Goal: Information Seeking & Learning: Check status

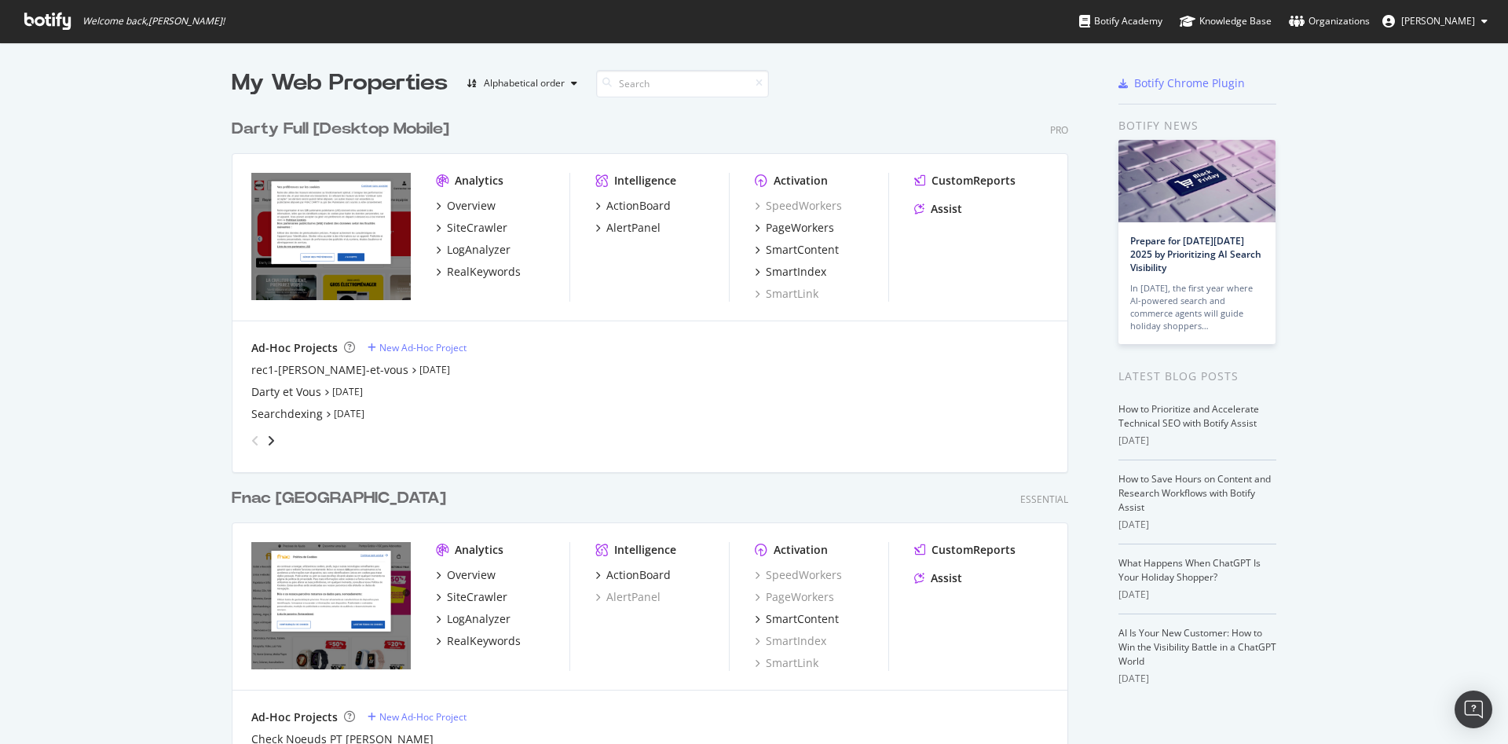
scroll to position [731, 1482]
click at [310, 127] on div "Darty Full [Desktop Mobile]" at bounding box center [341, 129] width 218 height 23
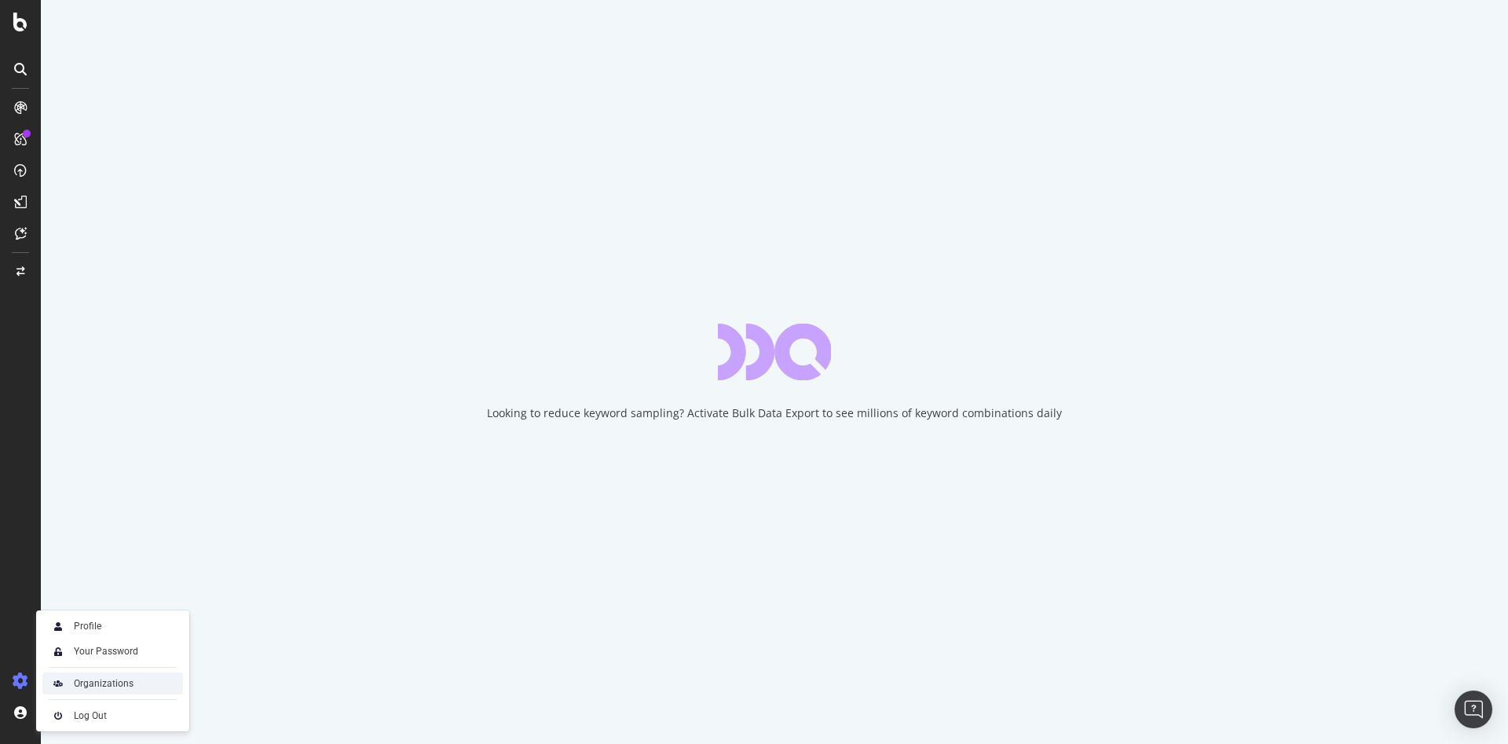
click at [117, 686] on div "Organizations" at bounding box center [104, 683] width 60 height 13
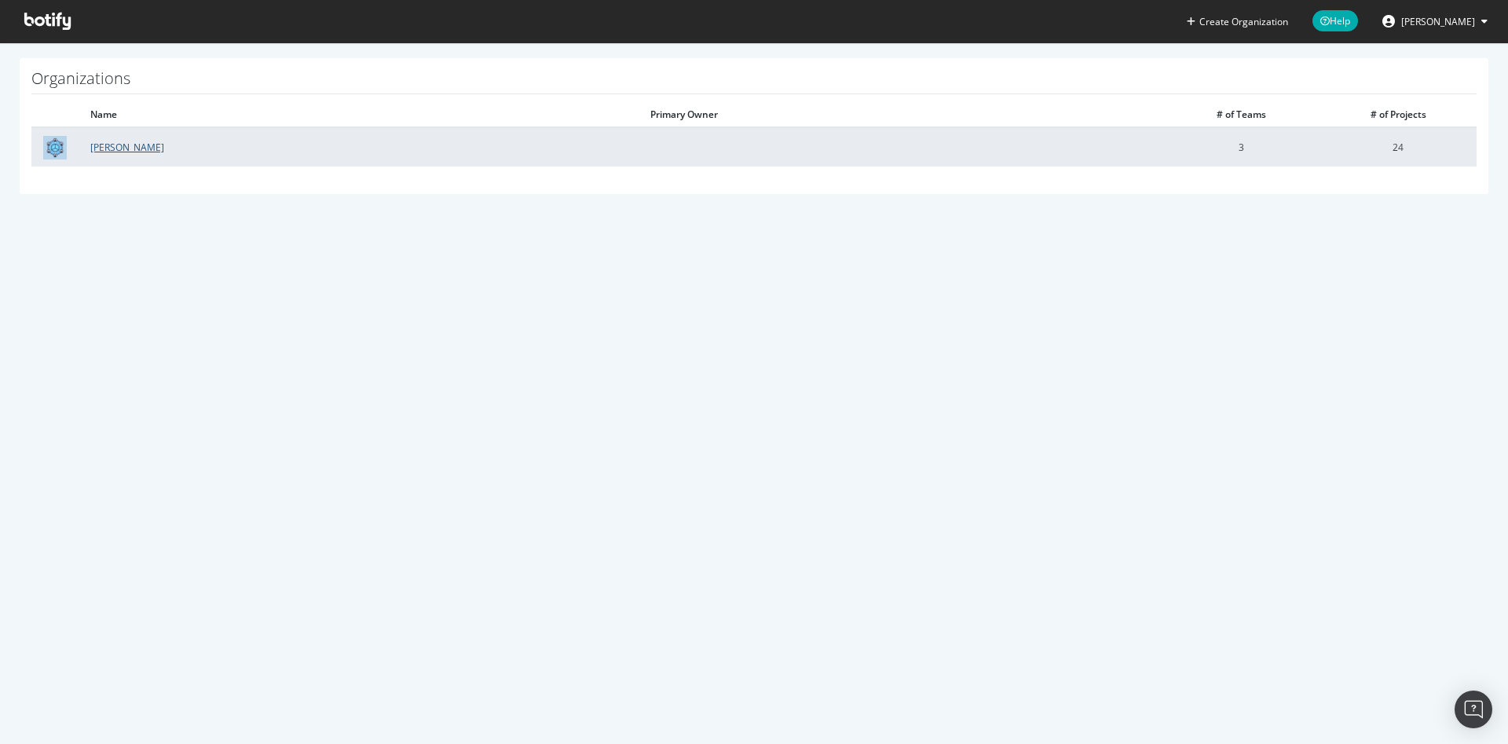
click at [97, 152] on link "Darty" at bounding box center [127, 147] width 74 height 13
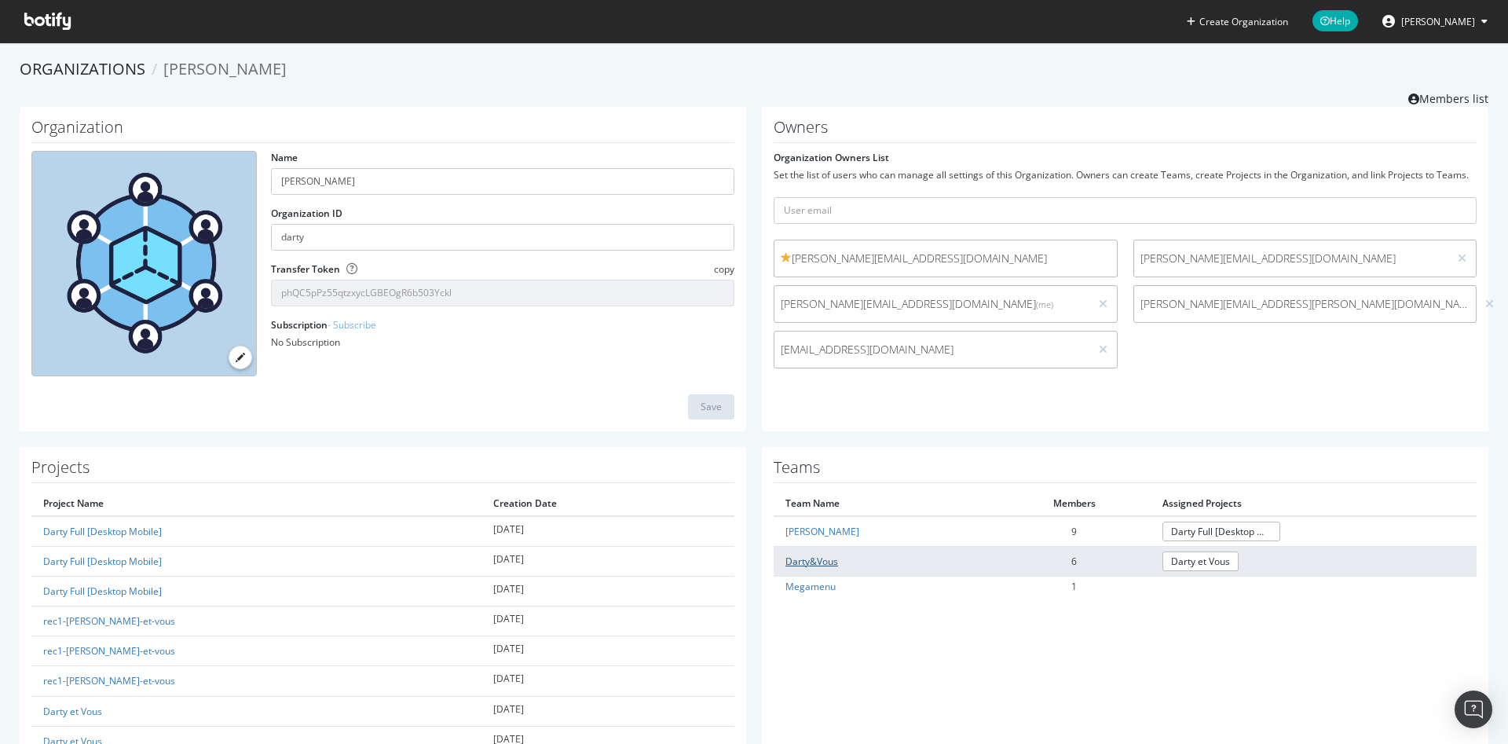
click at [811, 559] on link "Darty&Vous" at bounding box center [812, 561] width 53 height 13
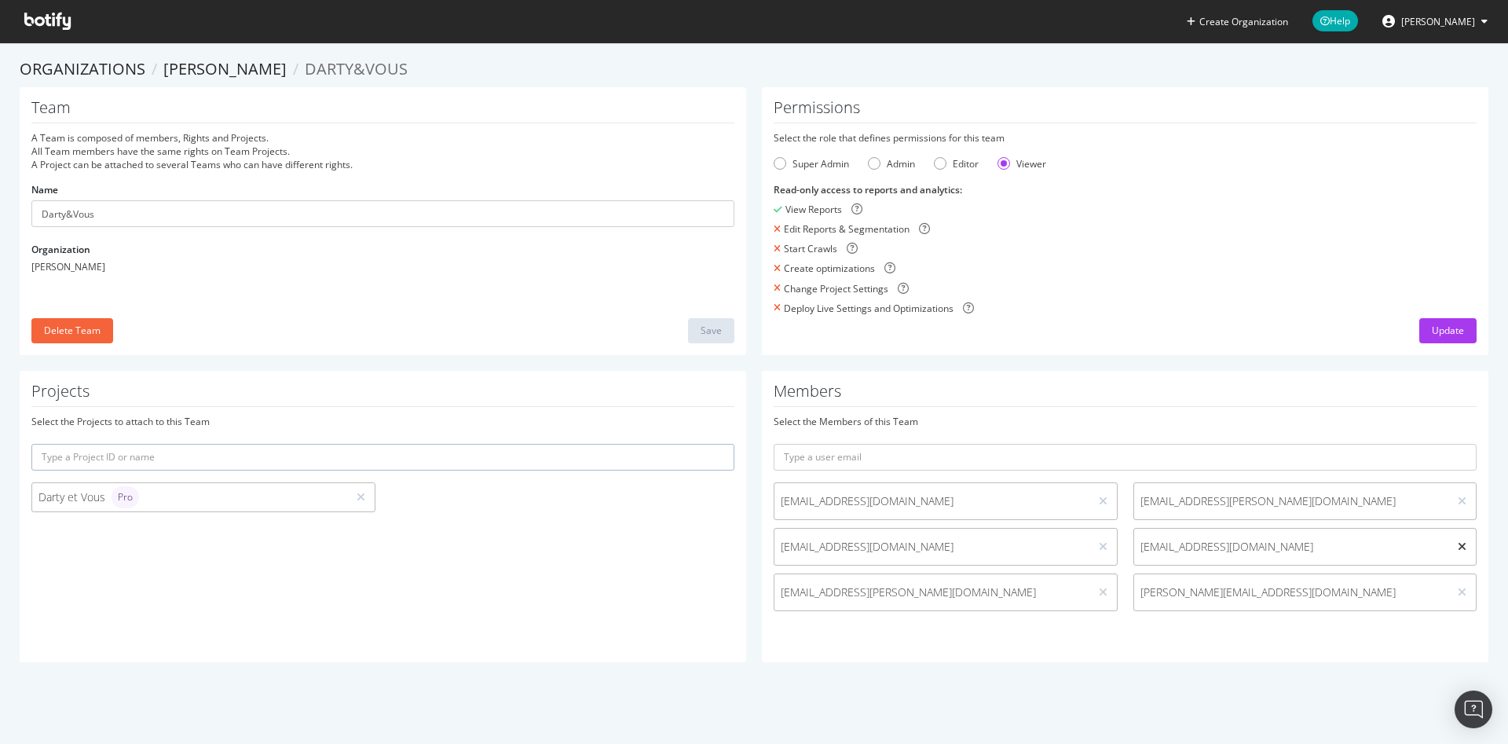
click at [1458, 544] on icon at bounding box center [1462, 546] width 9 height 11
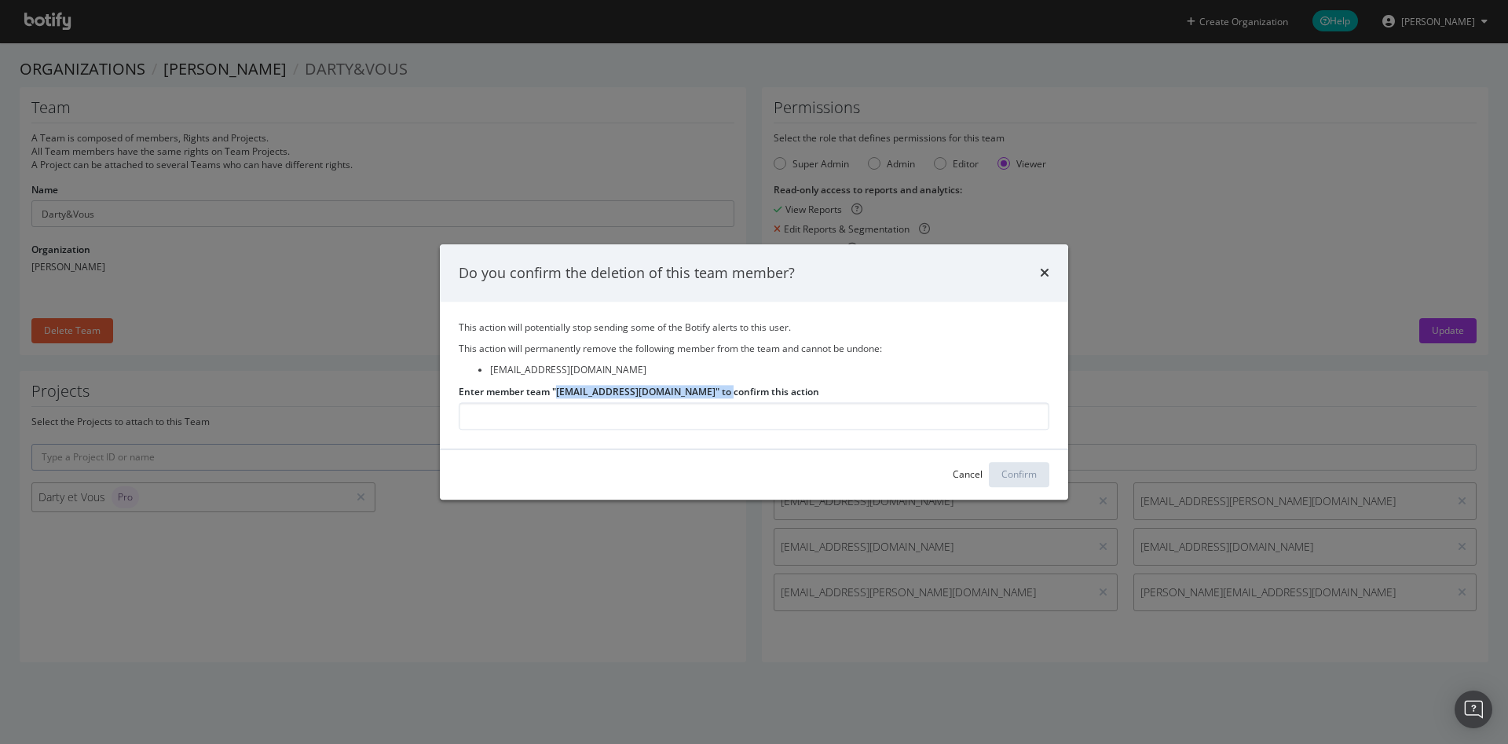
drag, startPoint x: 557, startPoint y: 391, endPoint x: 728, endPoint y: 392, distance: 171.2
click at [728, 392] on label "Enter member team "gersende.de.sambucy@fnacdarty.com" to confirm this action" at bounding box center [639, 391] width 361 height 13
copy label "gersende.de.sambucy@fnacdarty.com"
click at [645, 417] on input "Enter member team "gersende.de.sambucy@fnacdarty.com" to confirm this action" at bounding box center [754, 415] width 591 height 27
paste input "gersende.de.sambucy@fnacdarty.com"
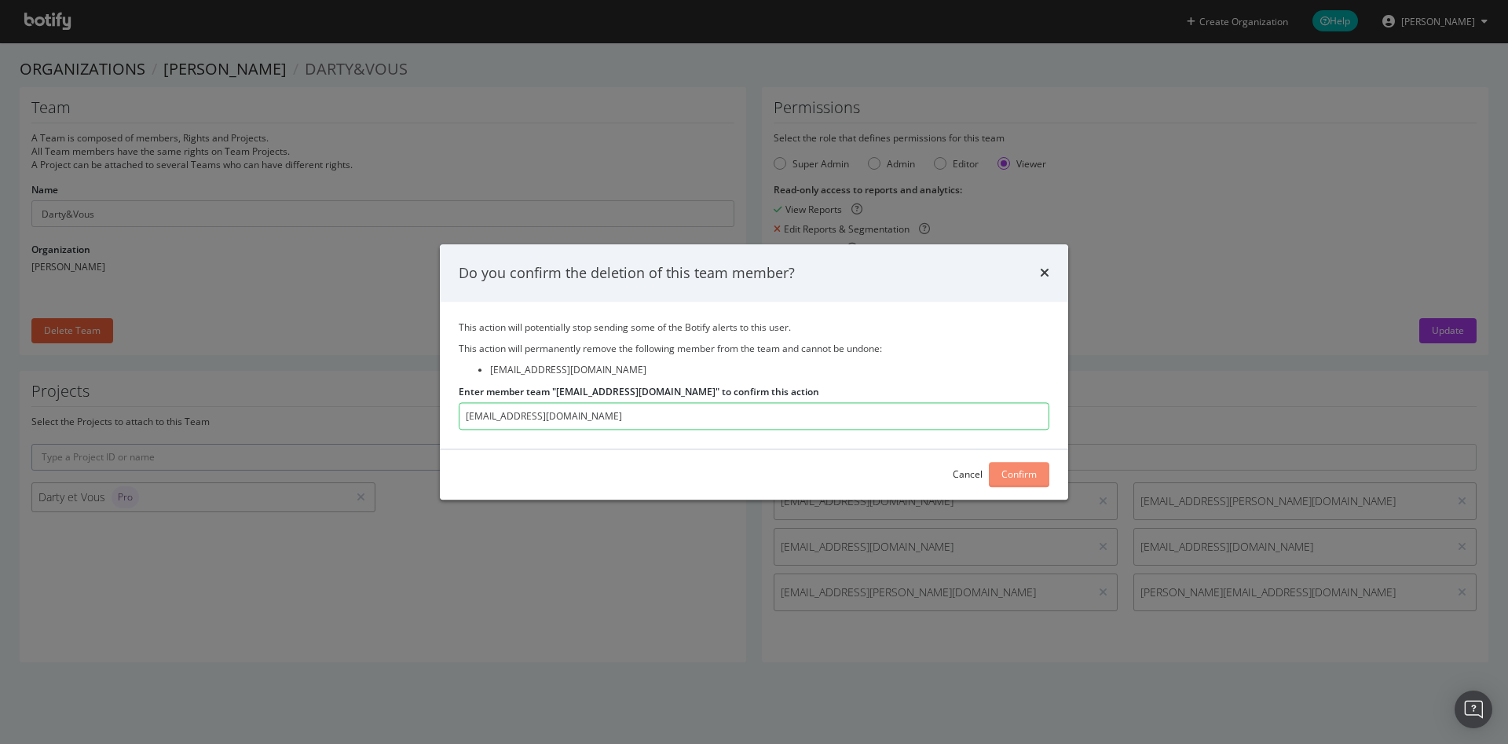
type input "gersende.de.sambucy@fnacdarty.com"
click at [1015, 471] on div "Confirm" at bounding box center [1019, 474] width 35 height 13
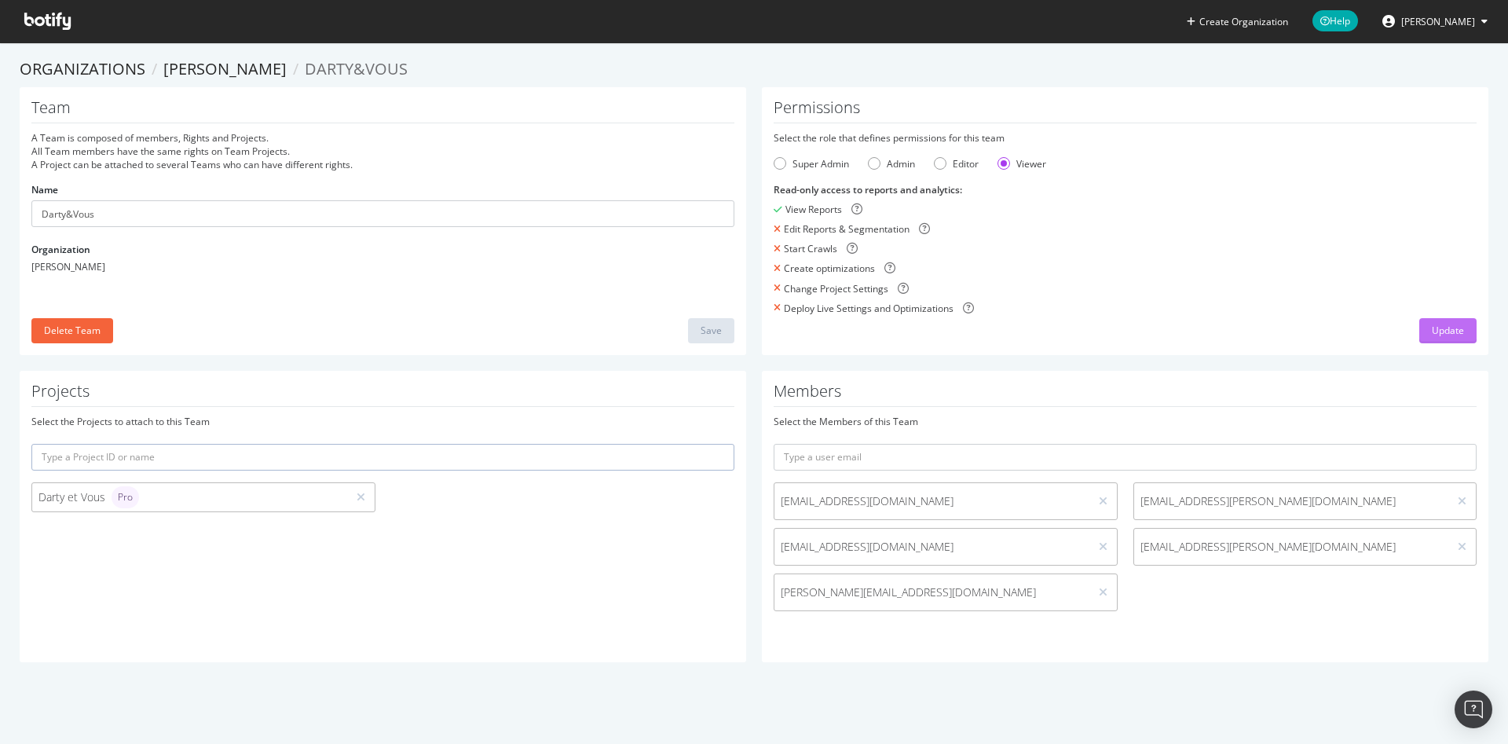
click at [1432, 335] on div "Update" at bounding box center [1448, 330] width 32 height 13
click at [97, 212] on input "Darty&Vous" at bounding box center [382, 213] width 703 height 27
click at [193, 75] on link "Darty" at bounding box center [224, 68] width 123 height 21
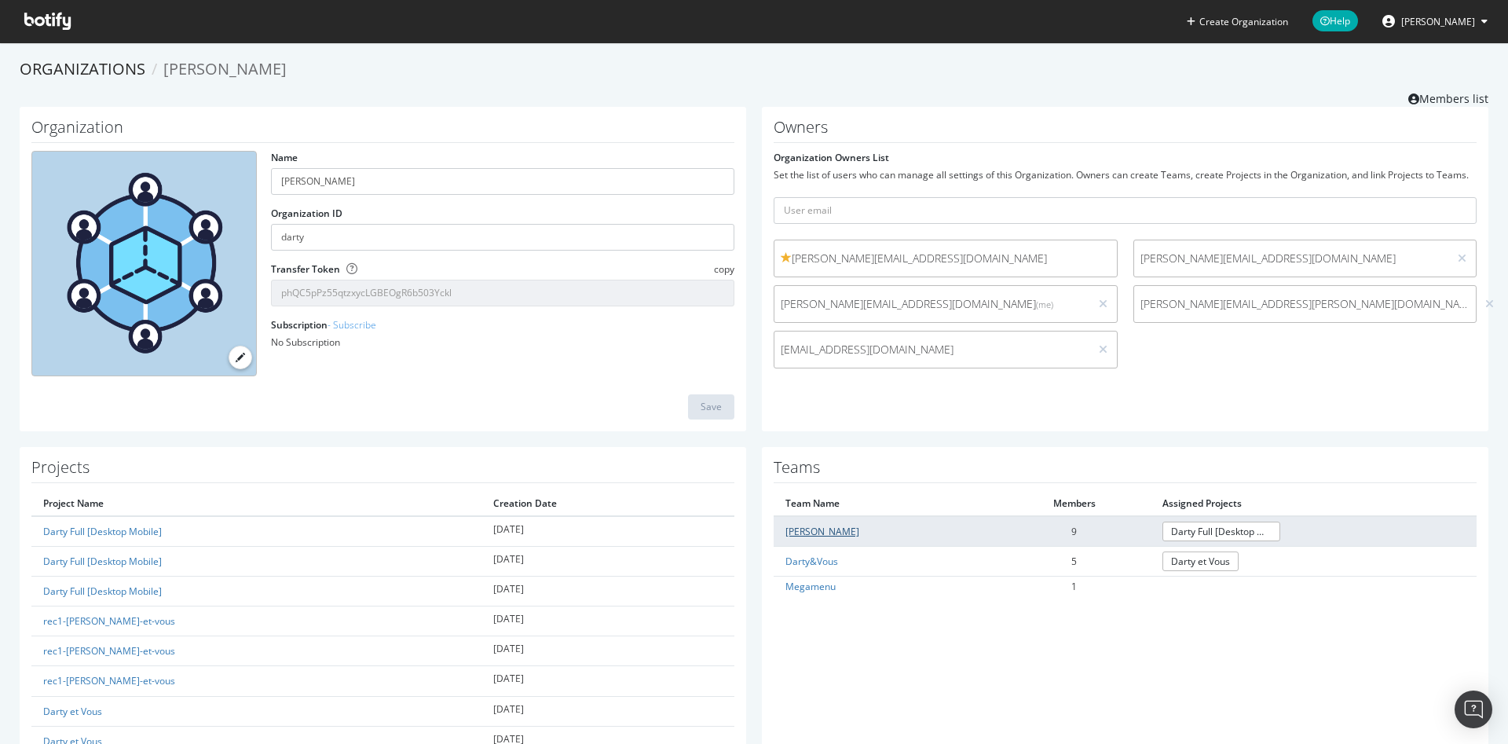
click at [794, 526] on link "Darty" at bounding box center [823, 531] width 74 height 13
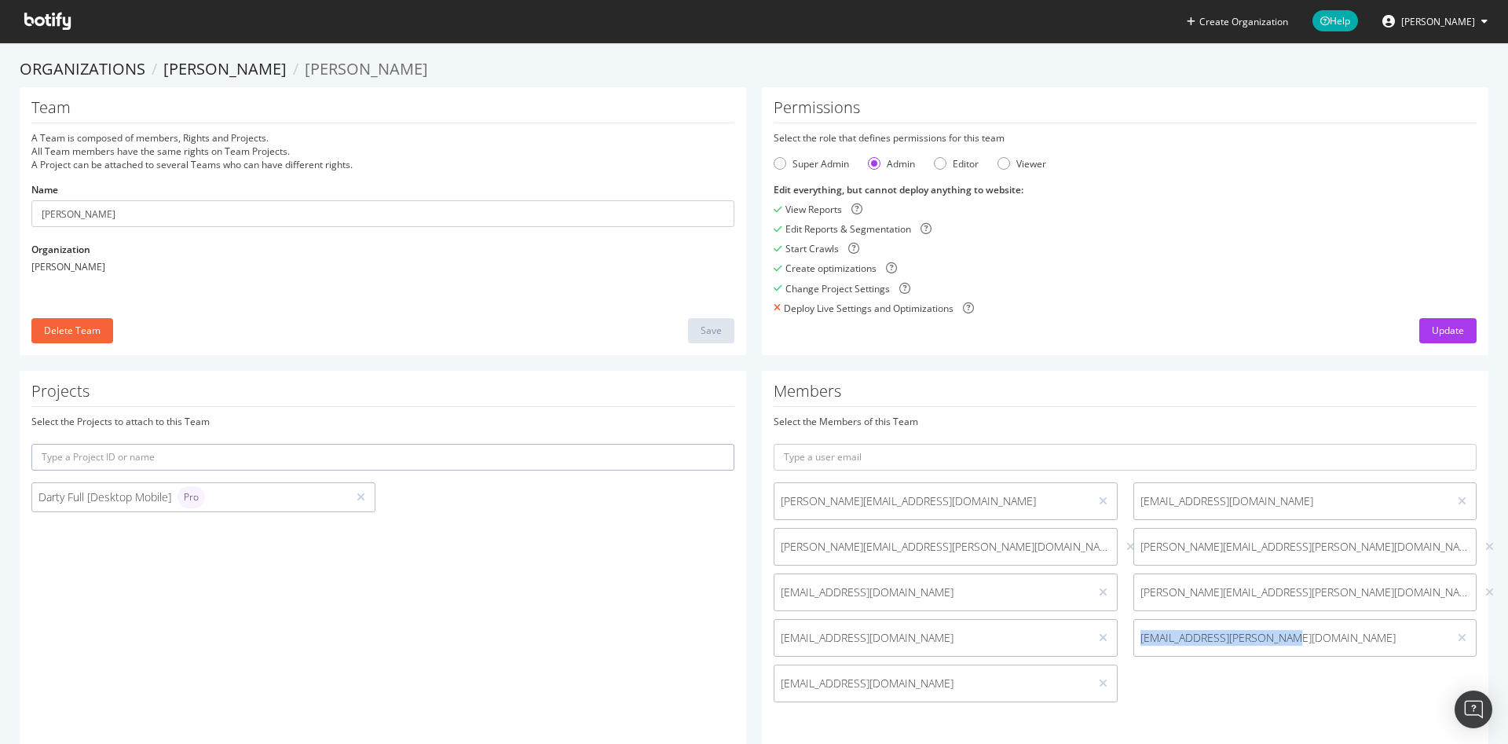
drag, startPoint x: 1272, startPoint y: 639, endPoint x: 1119, endPoint y: 642, distance: 153.2
click at [1126, 642] on div "hugo.pereira@fnacdarty.com" at bounding box center [1306, 638] width 360 height 38
copy span "hugo.pereira@fnacdarty.com"
click at [935, 167] on div "Editor" at bounding box center [940, 163] width 13 height 13
click at [1441, 328] on div "Update" at bounding box center [1448, 330] width 32 height 13
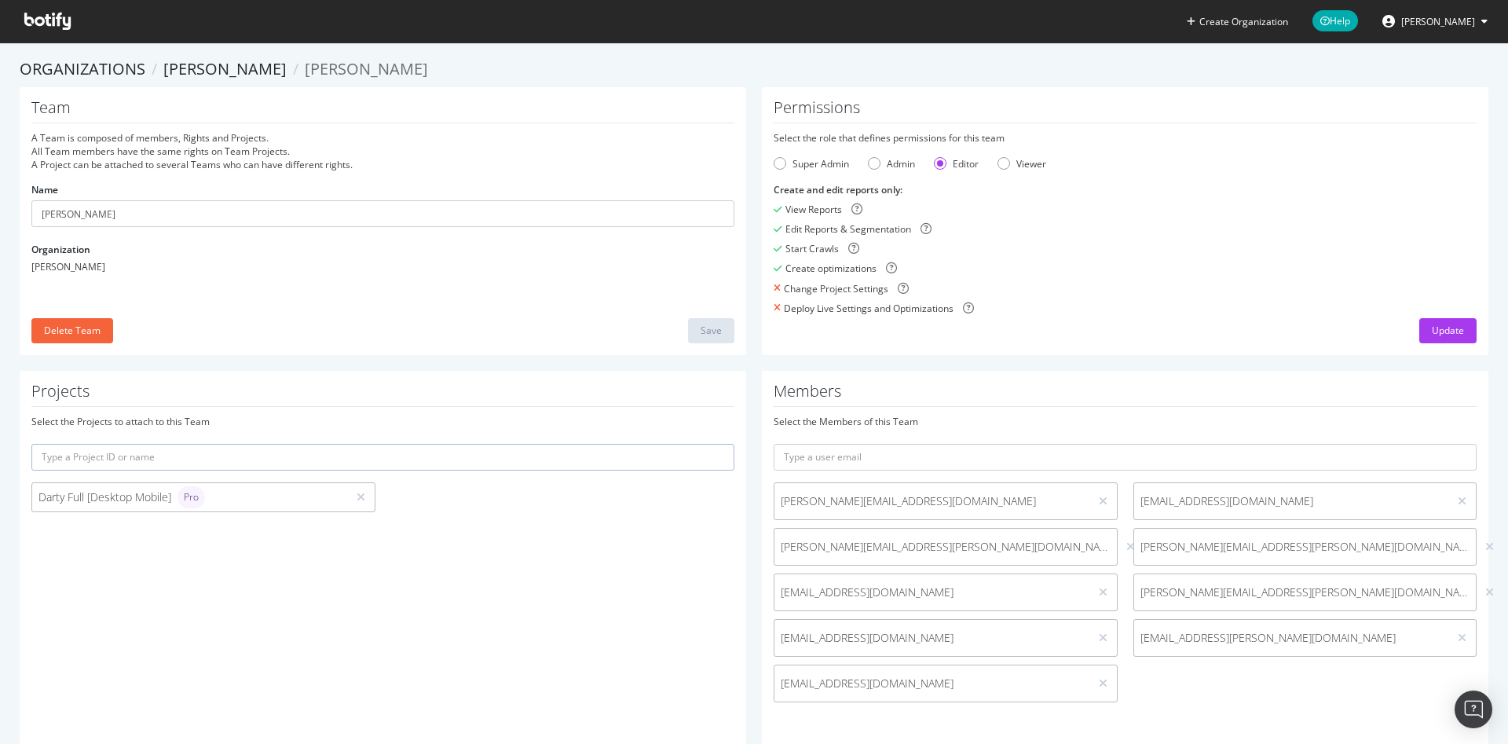
click at [240, 504] on div "Darty Full [Desktop Mobile] Pro" at bounding box center [189, 497] width 302 height 22
click at [293, 456] on input "text" at bounding box center [382, 457] width 703 height 27
click at [426, 418] on div "Select the Projects to attach to this Team" at bounding box center [382, 421] width 703 height 13
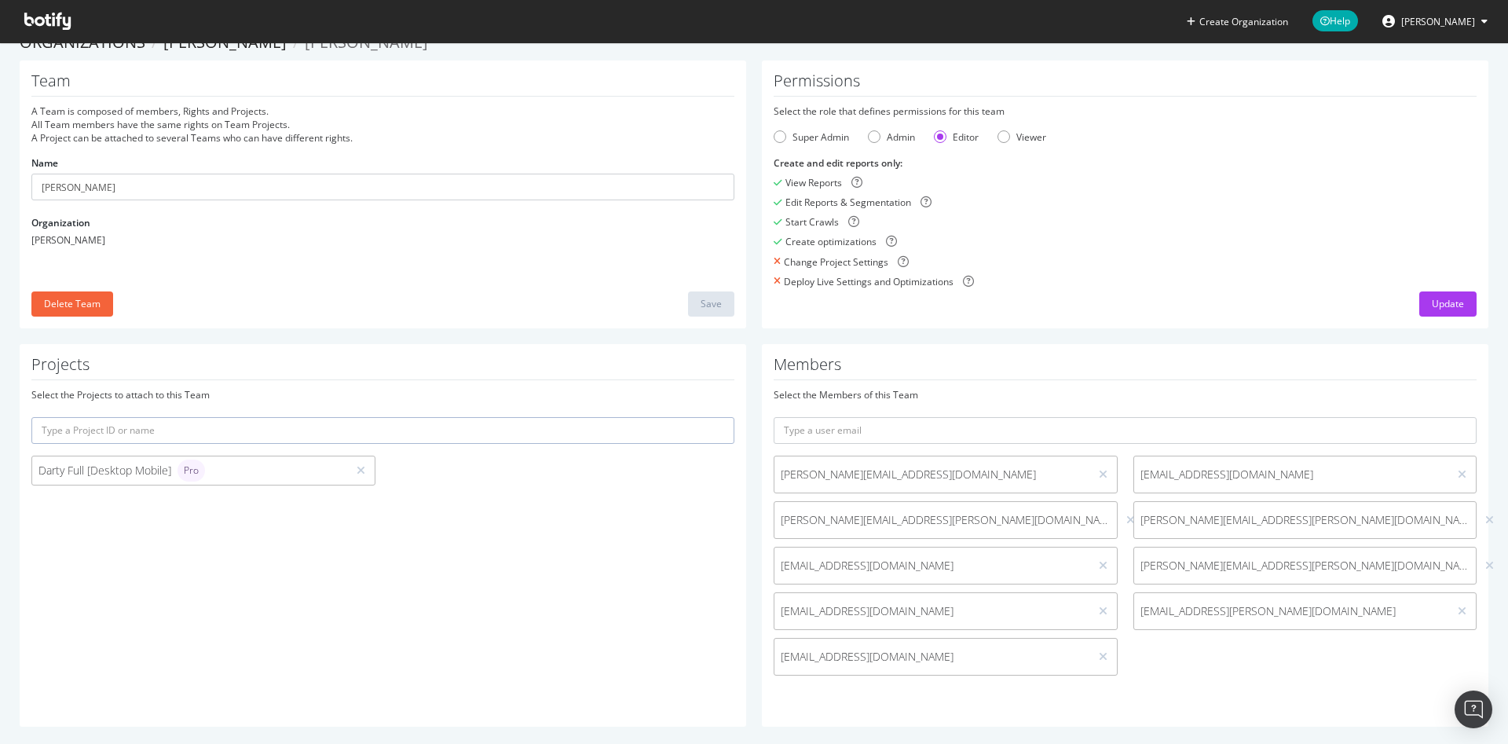
scroll to position [41, 0]
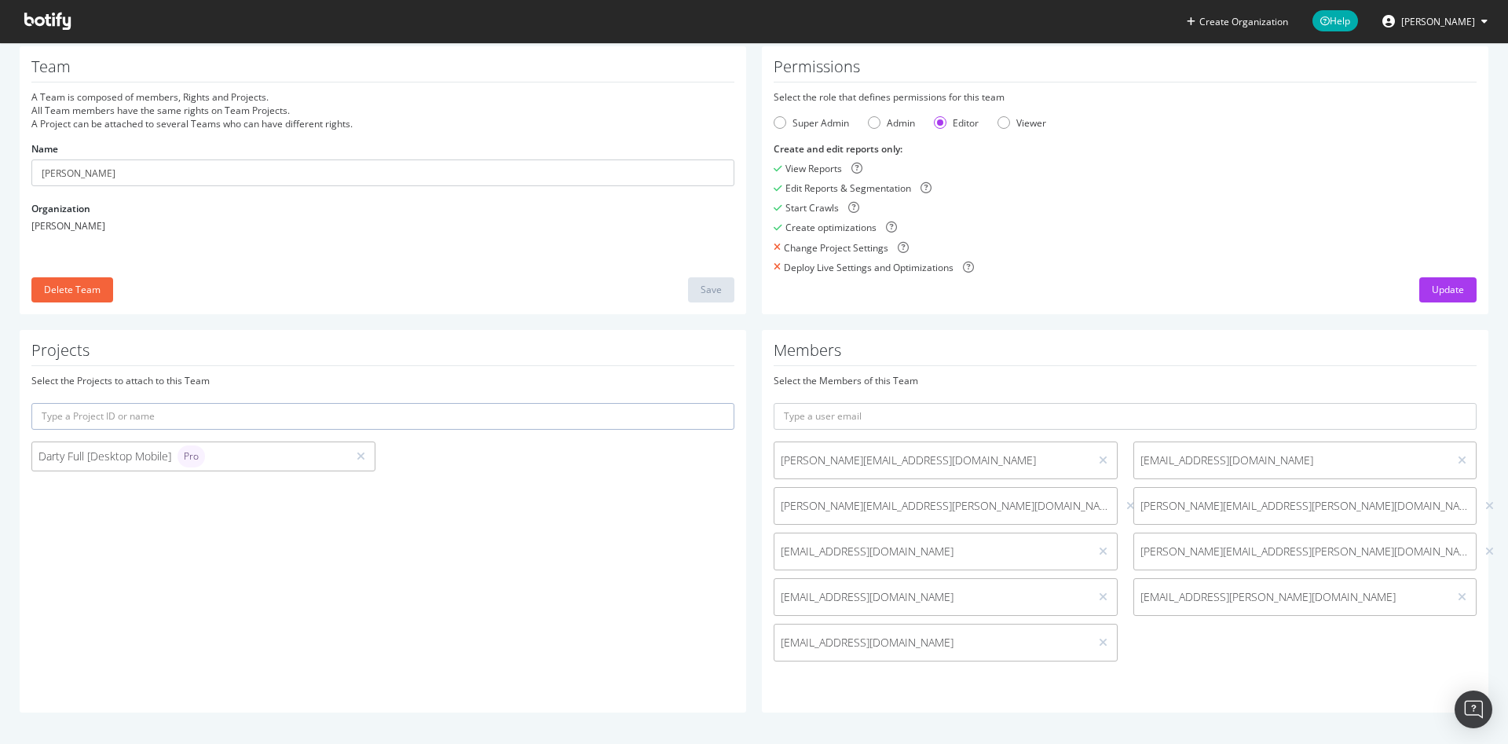
click at [1263, 597] on span "hugo.pereira@fnacdarty.com" at bounding box center [1292, 597] width 302 height 16
copy div "hugo.pereira@fnacdarty.com"
click at [1219, 642] on div "antoine.cholin@fnacdarty.com servane.quenedey@fnacdarty.com mohamed.amine.hachi…" at bounding box center [1125, 555] width 719 height 228
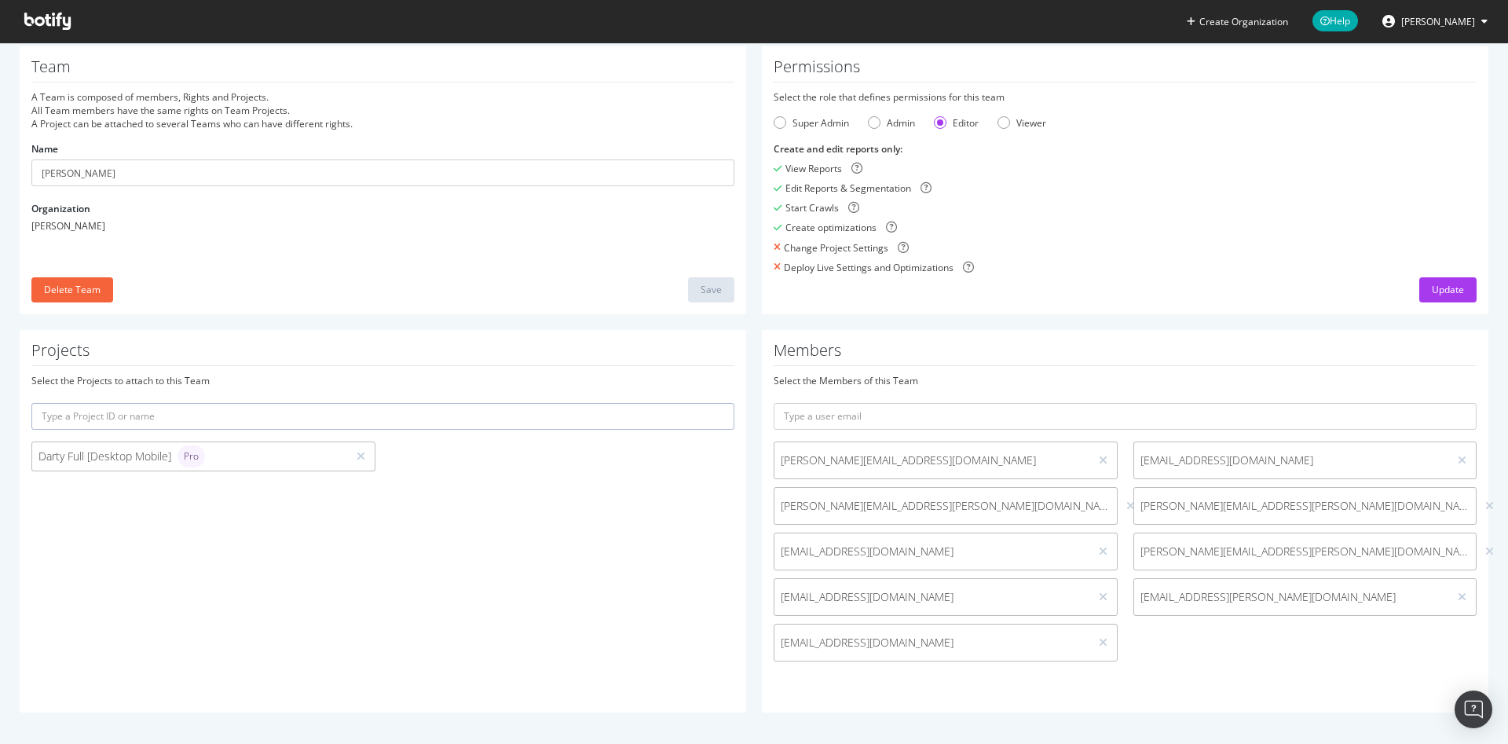
click at [1222, 589] on span "hugo.pereira@fnacdarty.com" at bounding box center [1292, 597] width 302 height 16
click at [838, 641] on span "pierre.barijaona@fnacdarty.com" at bounding box center [932, 643] width 302 height 16
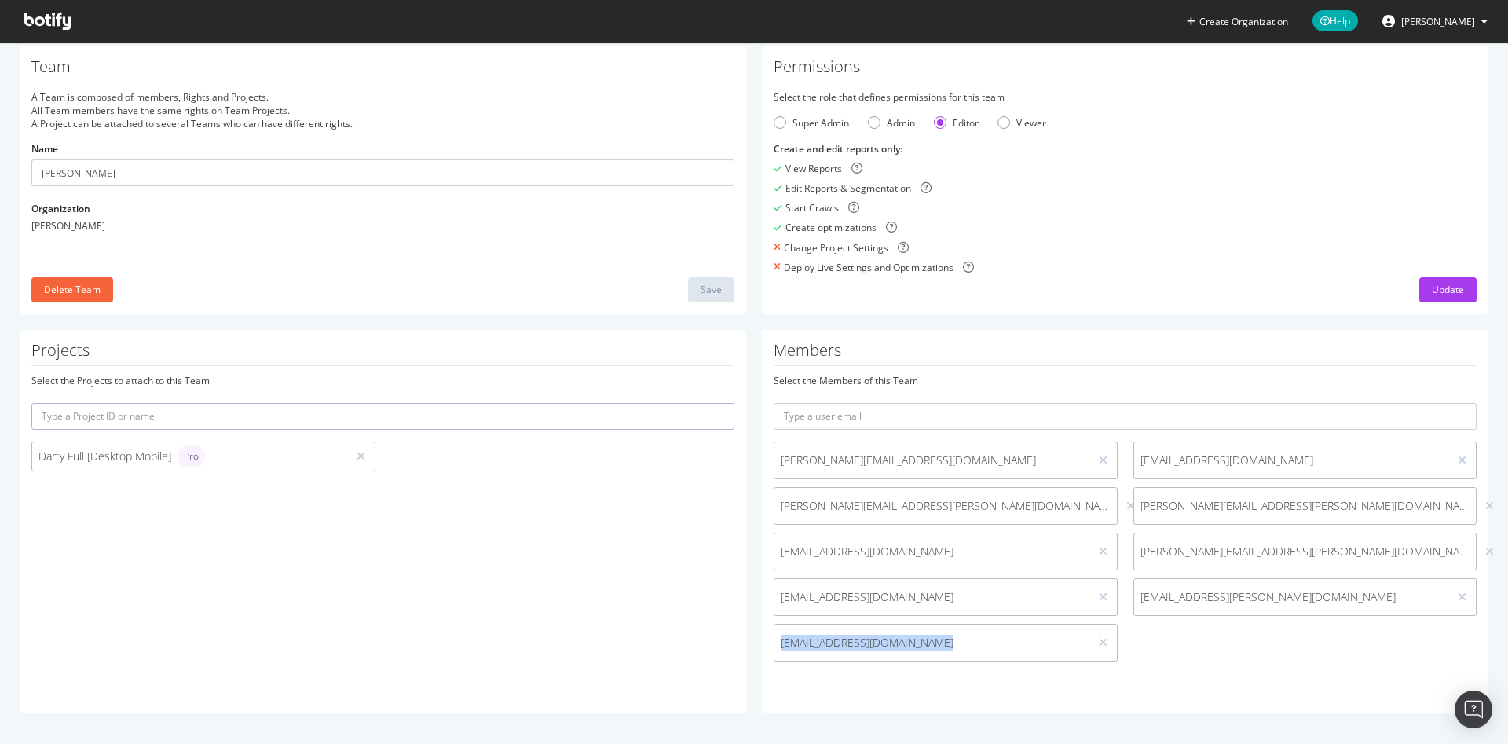
click at [838, 641] on span "pierre.barijaona@fnacdarty.com" at bounding box center [932, 643] width 302 height 16
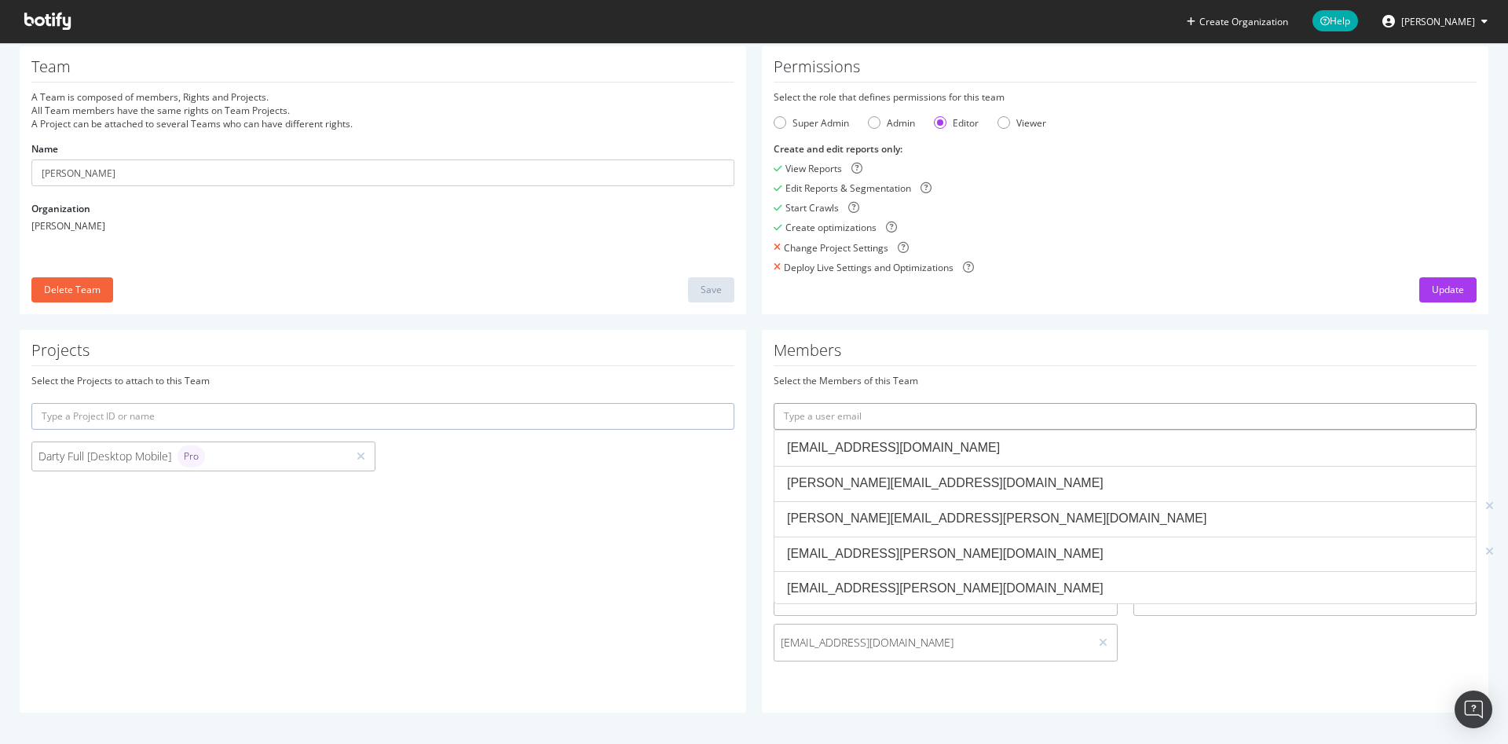
click at [864, 424] on input "text" at bounding box center [1125, 416] width 703 height 27
click at [514, 250] on div "Team A Team is composed of members, Rights and Projects. All Team members have …" at bounding box center [383, 180] width 727 height 268
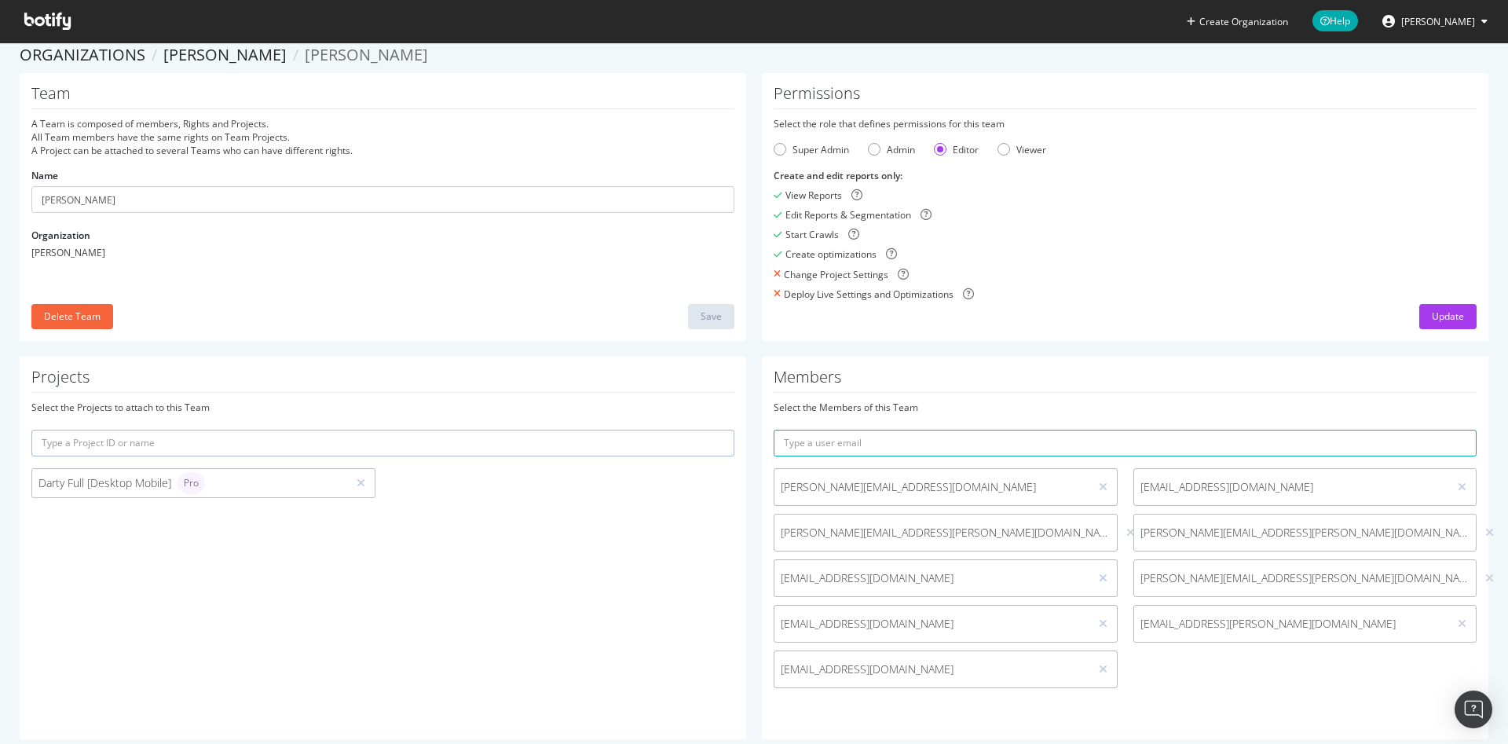
scroll to position [0, 0]
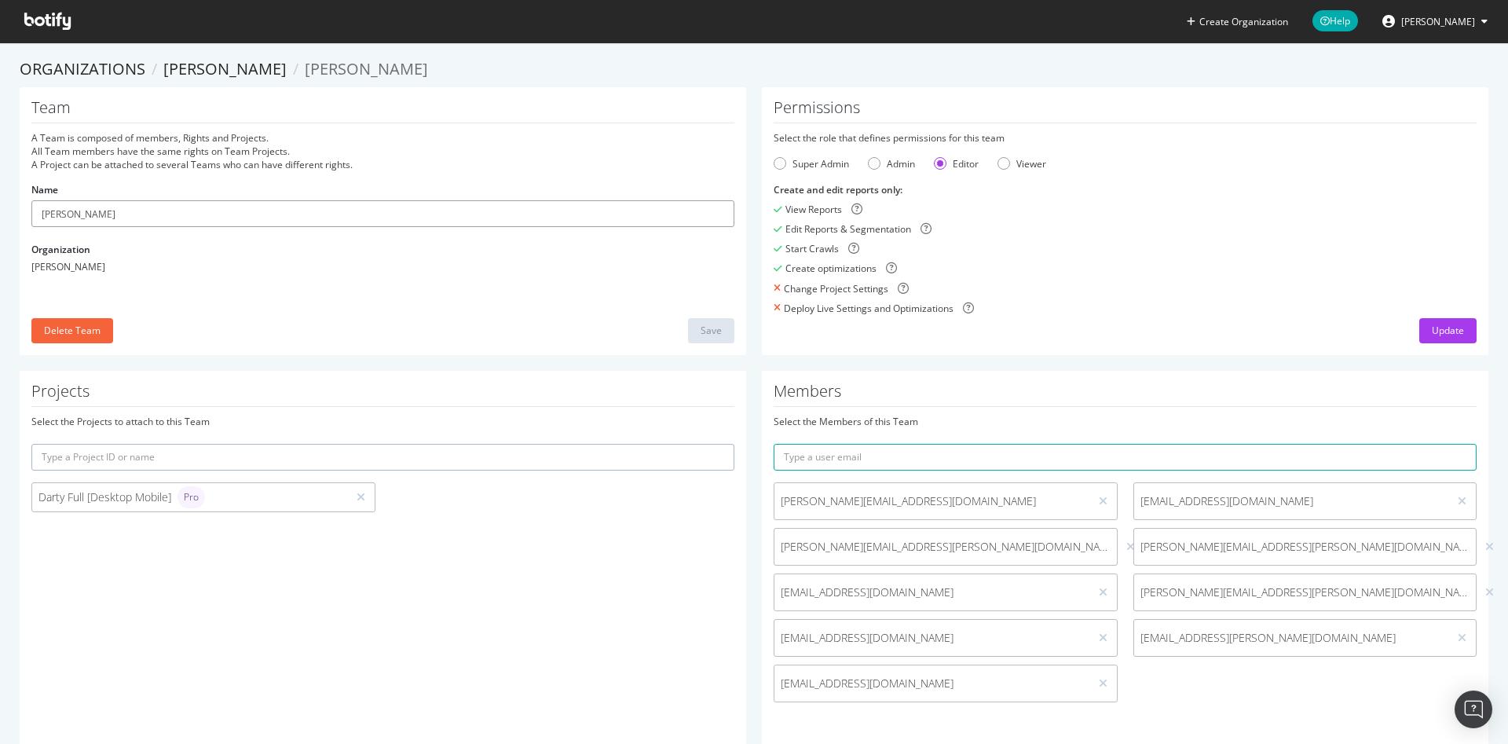
click at [413, 216] on input "Darty" at bounding box center [382, 213] width 703 height 27
click at [430, 189] on div "Name Darty" at bounding box center [382, 205] width 703 height 44
click at [393, 211] on input "Darty" at bounding box center [382, 213] width 703 height 27
click at [396, 270] on div "Darty" at bounding box center [382, 266] width 703 height 13
click at [112, 68] on link "Organizations" at bounding box center [83, 68] width 126 height 21
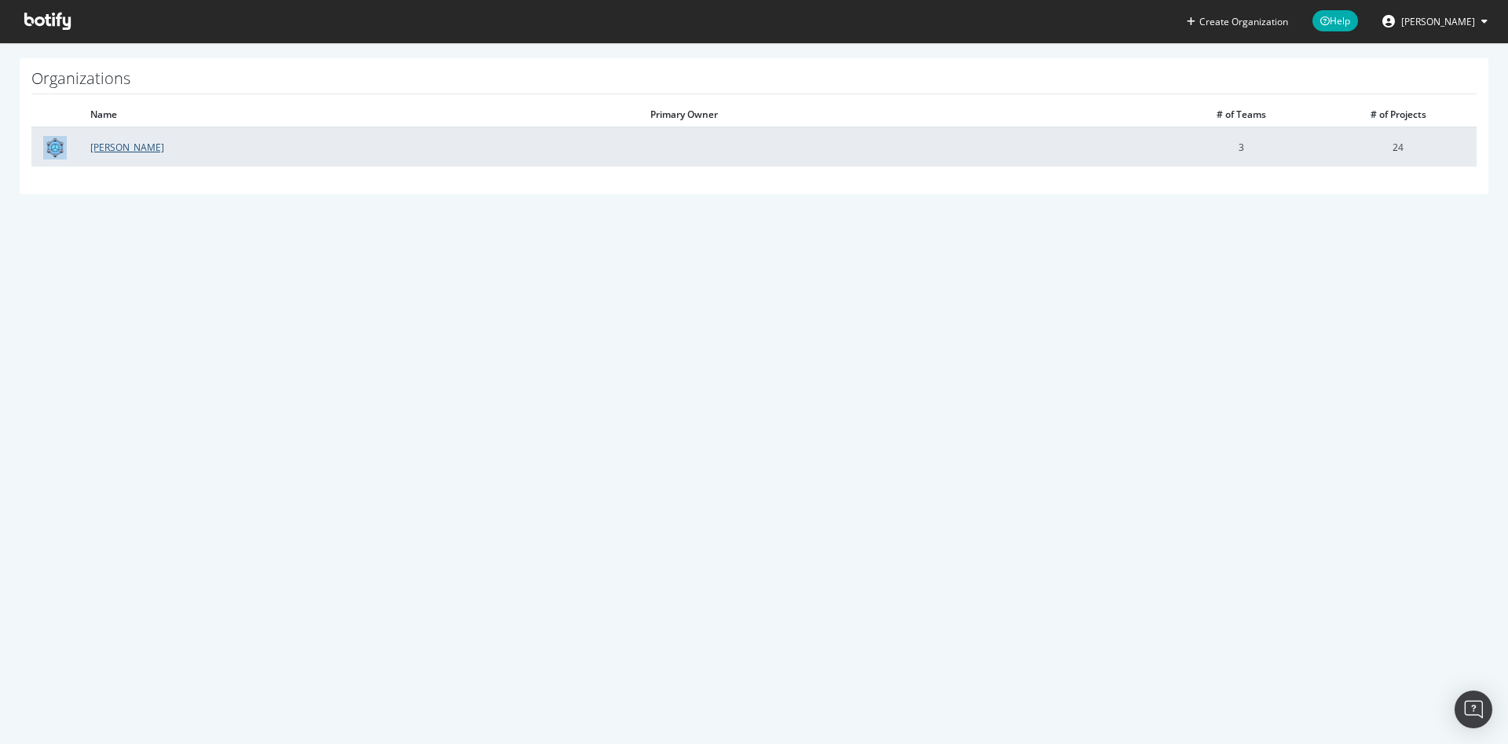
click at [98, 151] on link "Darty" at bounding box center [127, 147] width 74 height 13
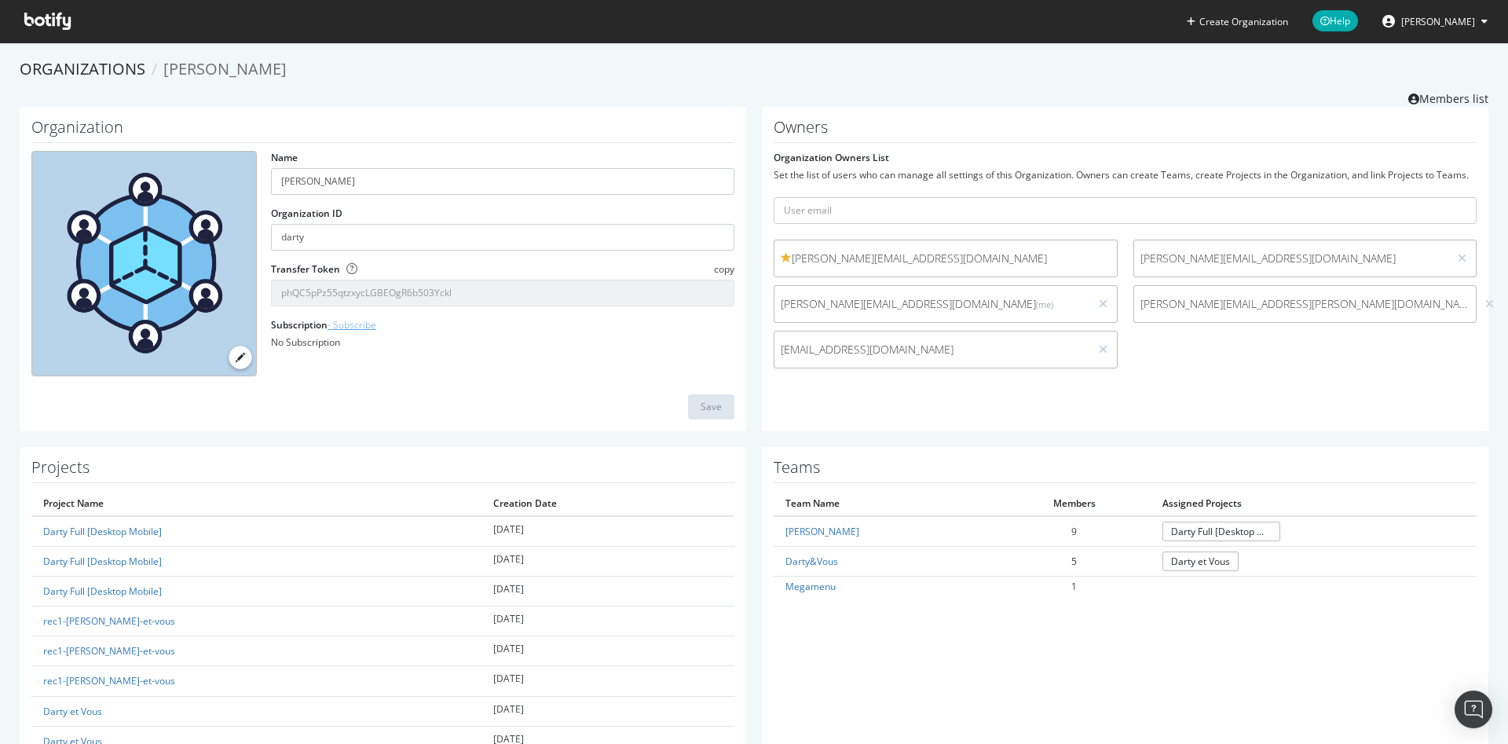
click at [353, 327] on link "- Subscribe" at bounding box center [352, 324] width 49 height 13
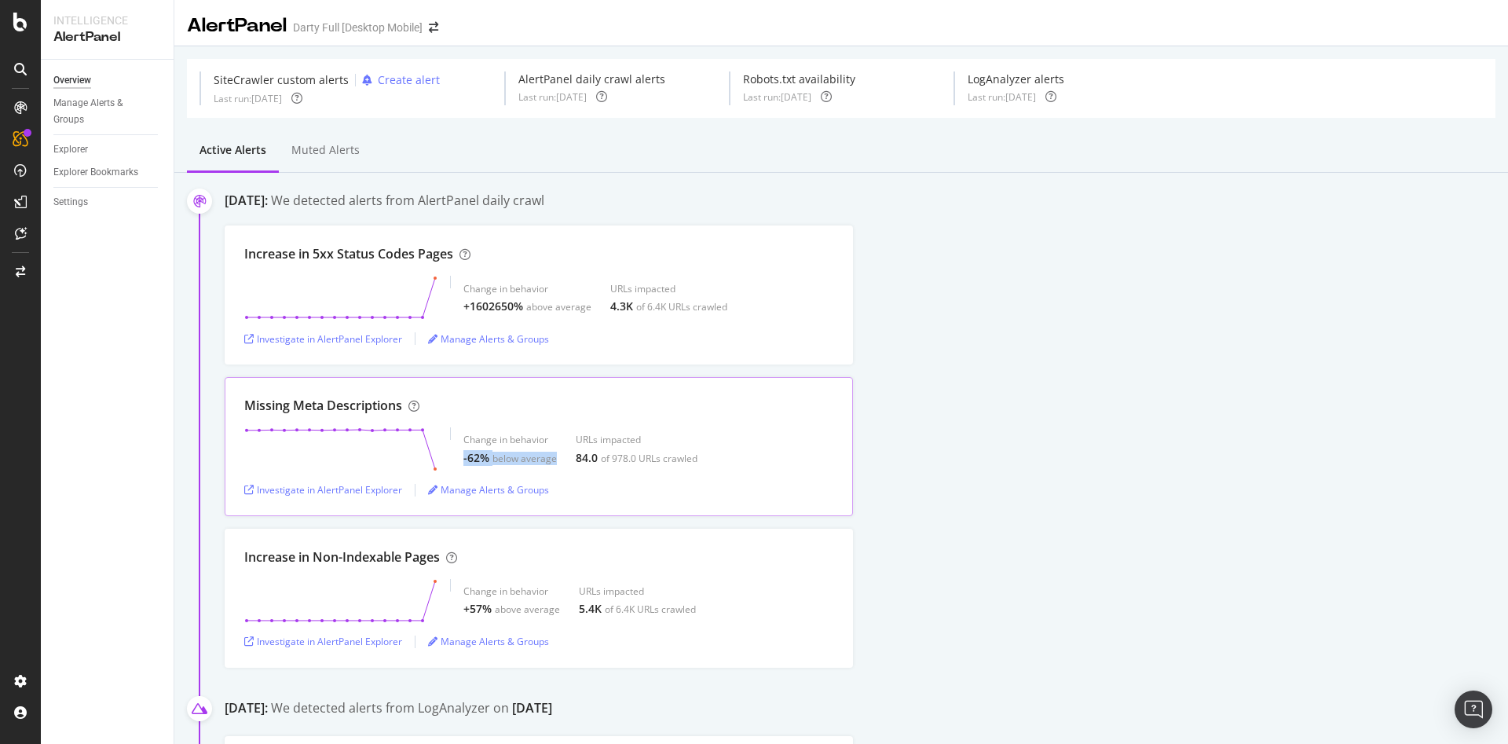
drag, startPoint x: 460, startPoint y: 460, endPoint x: 562, endPoint y: 459, distance: 102.1
click at [562, 459] on div "Change in behavior -62% below average URLs impacted 84.0 of 978.0 URLs crawled" at bounding box center [538, 449] width 589 height 44
drag, startPoint x: 561, startPoint y: 457, endPoint x: 564, endPoint y: 440, distance: 17.6
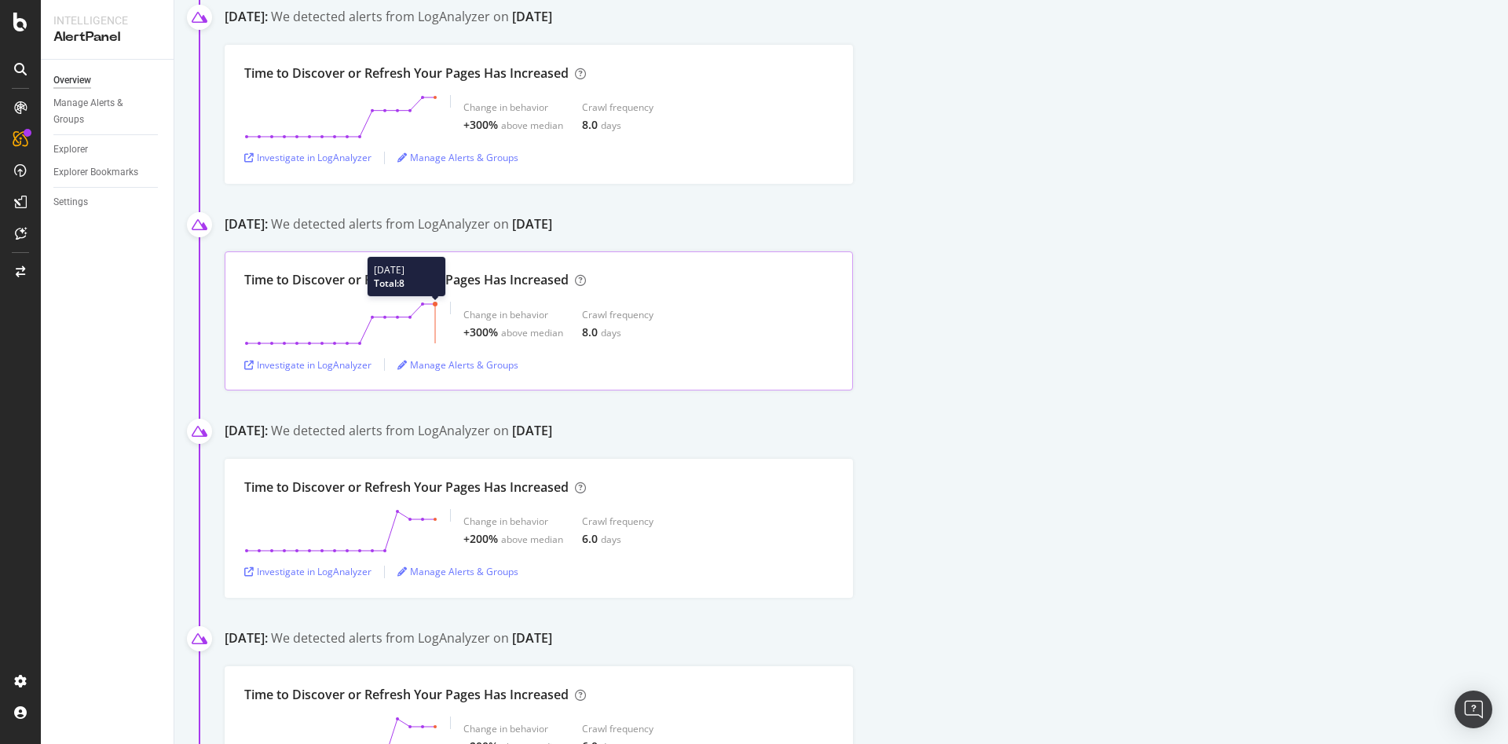
scroll to position [707, 0]
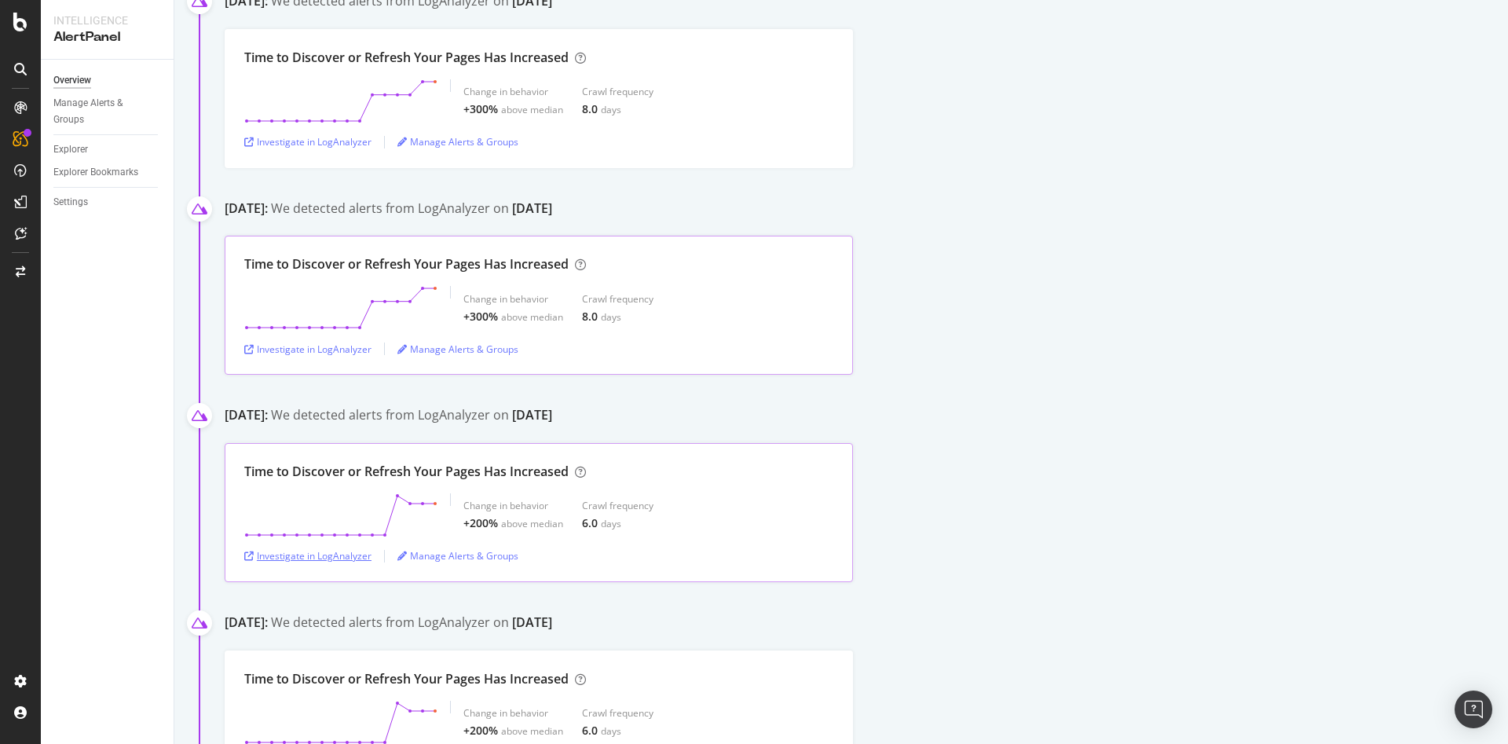
click at [330, 557] on div "Investigate in LogAnalyzer" at bounding box center [307, 555] width 127 height 13
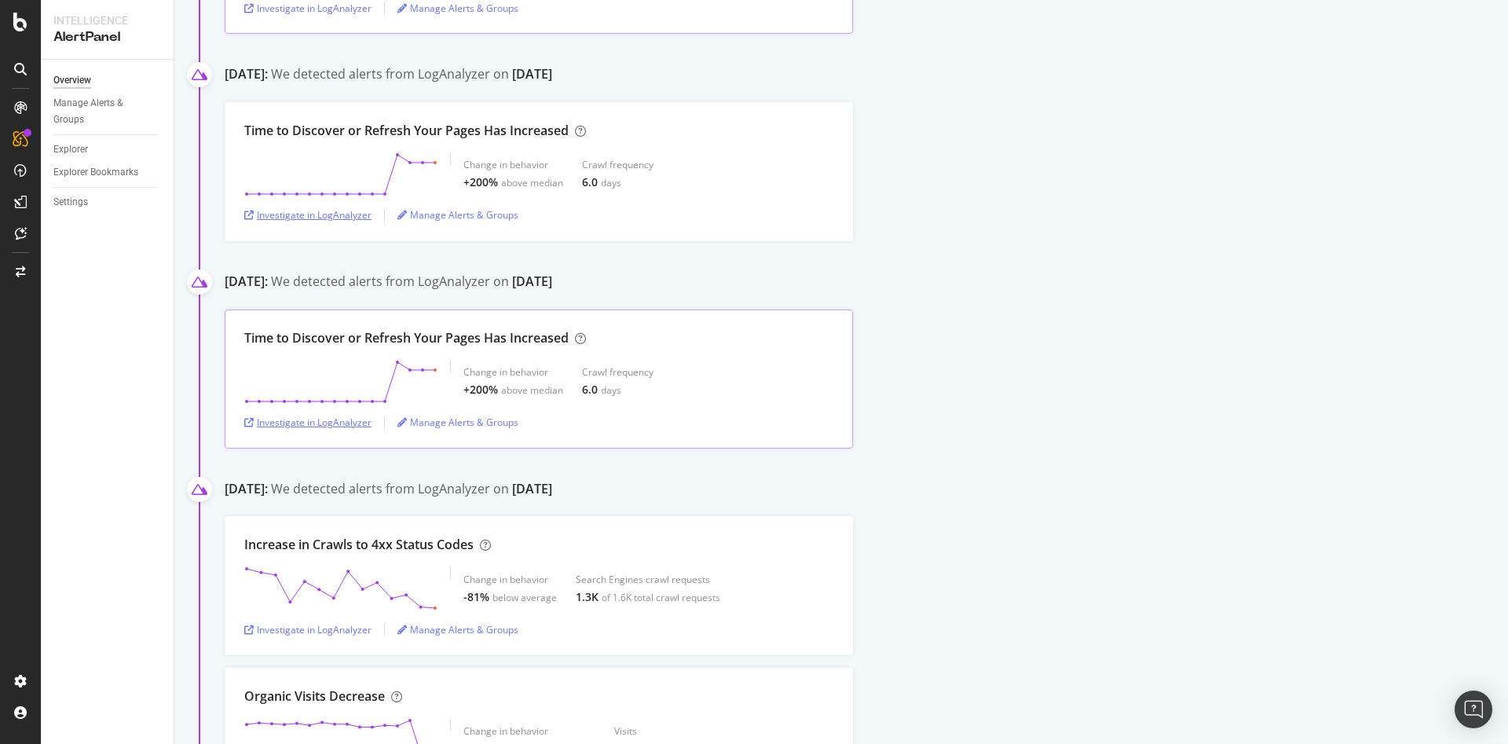
scroll to position [1021, 0]
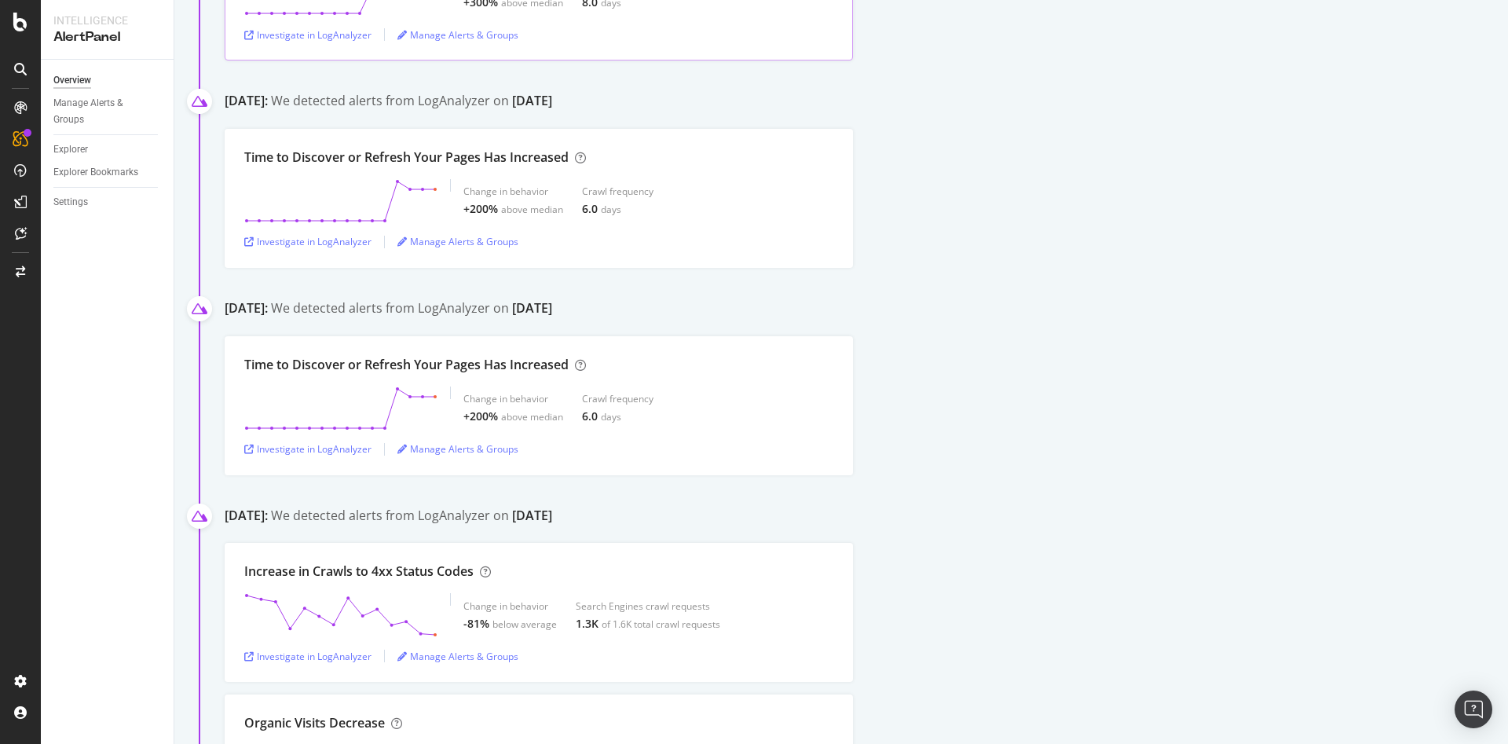
click at [534, 306] on div "We detected alerts from LogAnalyzer on September 12th" at bounding box center [411, 309] width 281 height 21
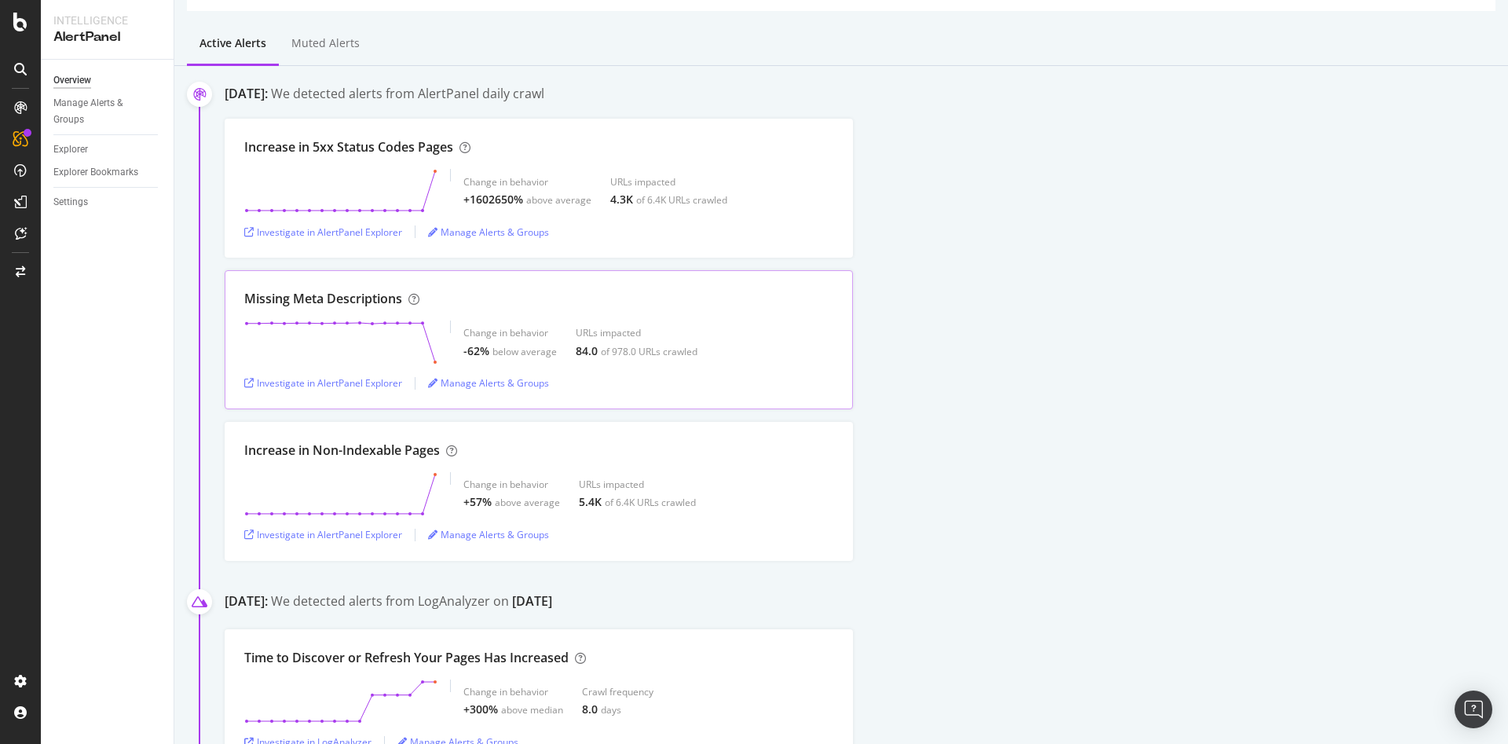
scroll to position [79, 0]
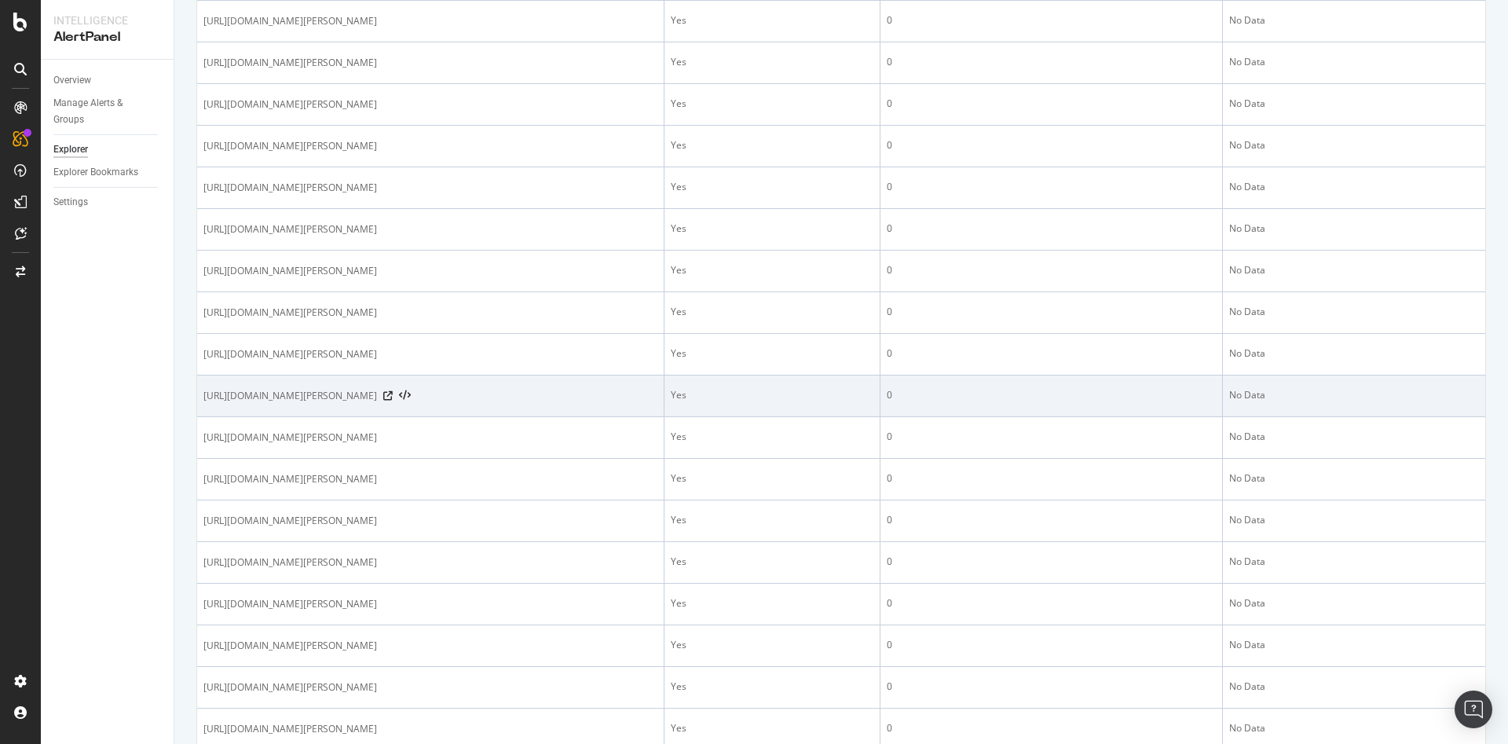
scroll to position [707, 0]
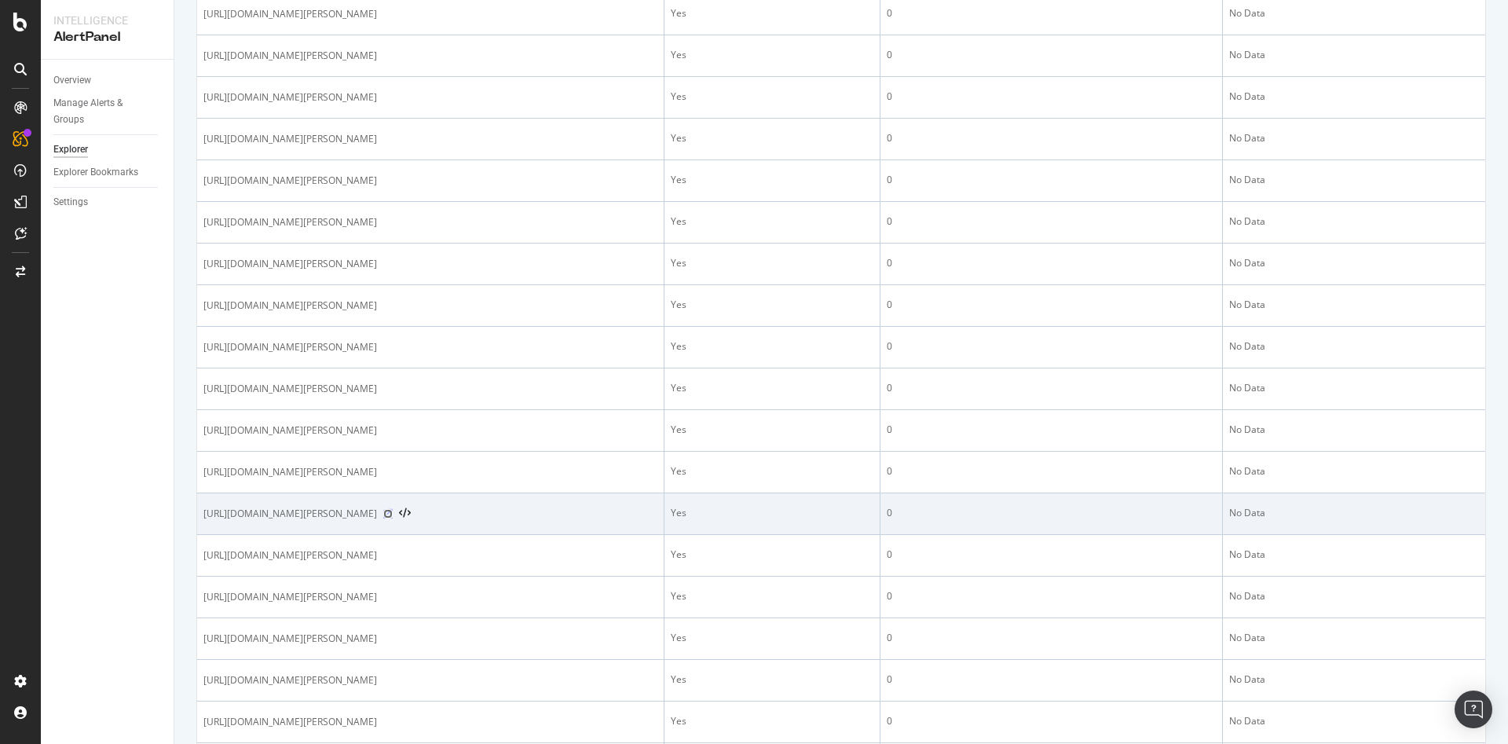
click at [393, 509] on icon at bounding box center [387, 513] width 9 height 9
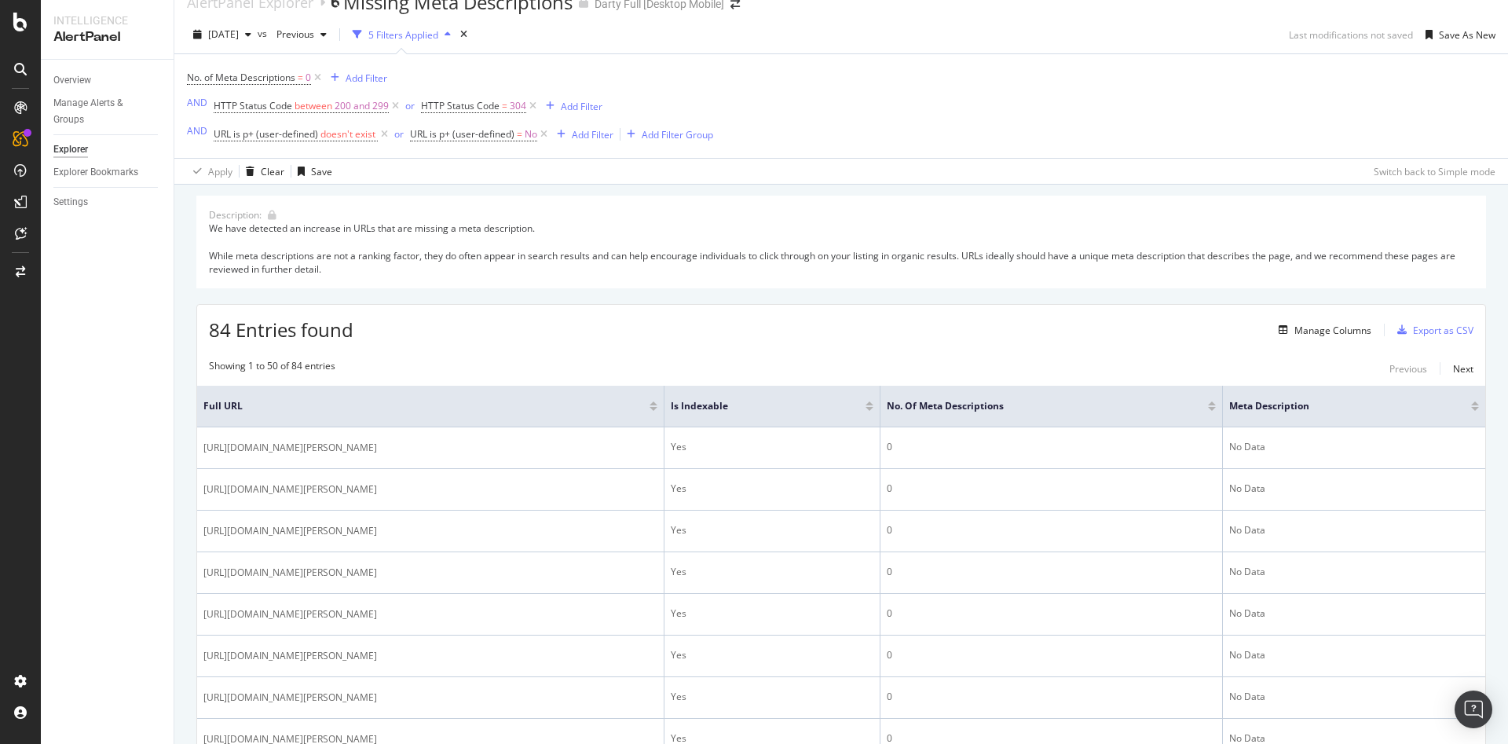
scroll to position [0, 0]
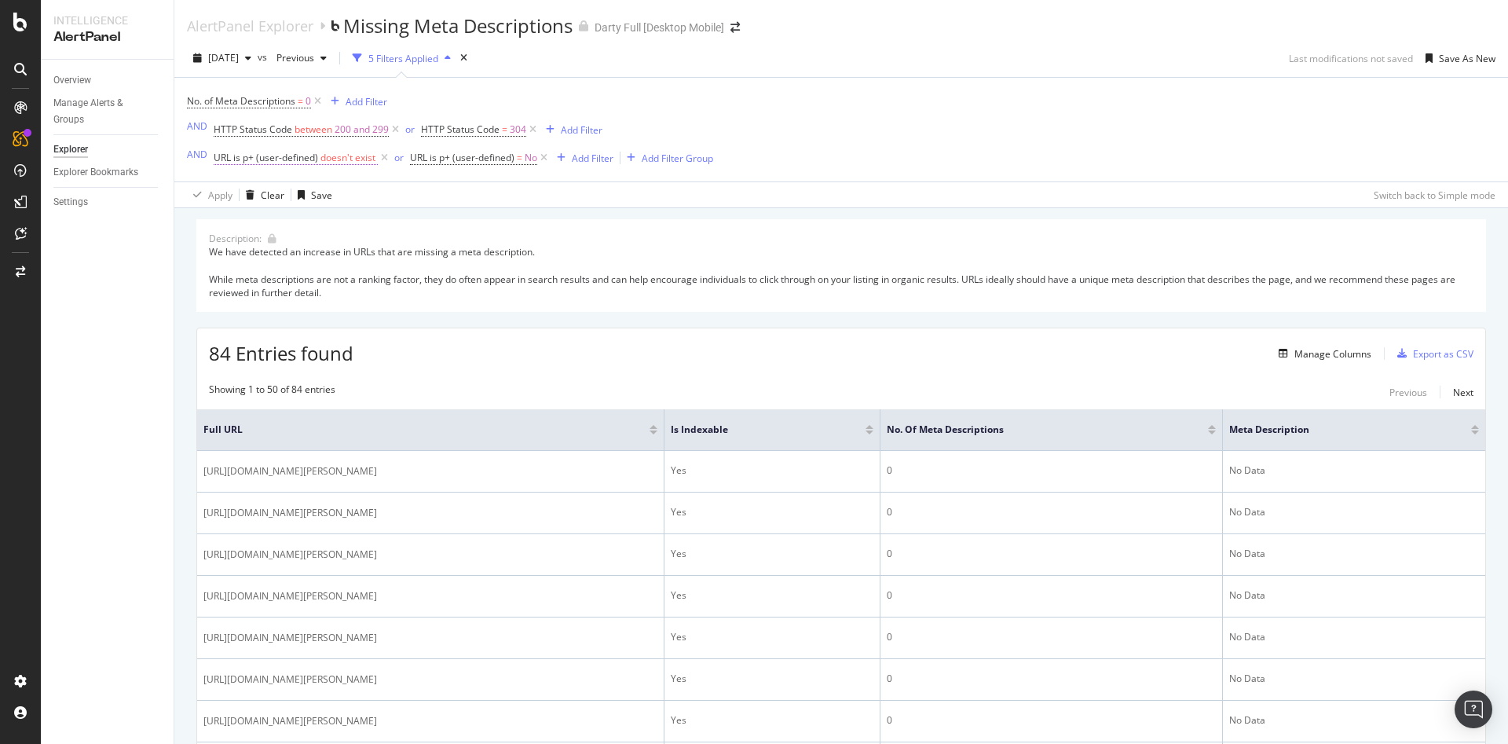
click at [282, 160] on span "URL is p+ (user-defined)" at bounding box center [266, 157] width 104 height 13
drag, startPoint x: 233, startPoint y: 156, endPoint x: 353, endPoint y: 149, distance: 120.4
click at [353, 149] on div "URL is p+ (user-defined)" at bounding box center [312, 156] width 185 height 27
click at [223, 156] on icon at bounding box center [222, 156] width 5 height 9
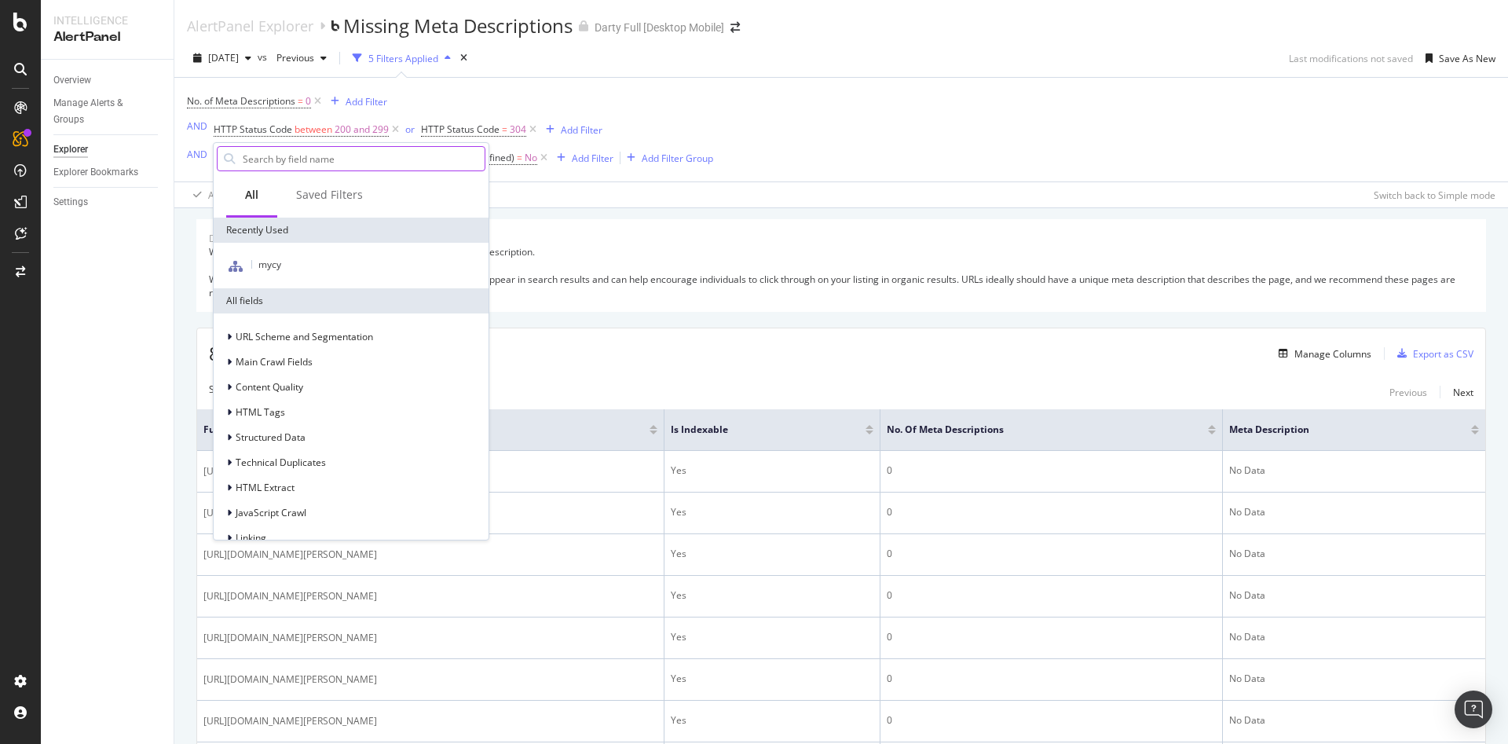
click at [294, 162] on input "text" at bounding box center [363, 159] width 244 height 24
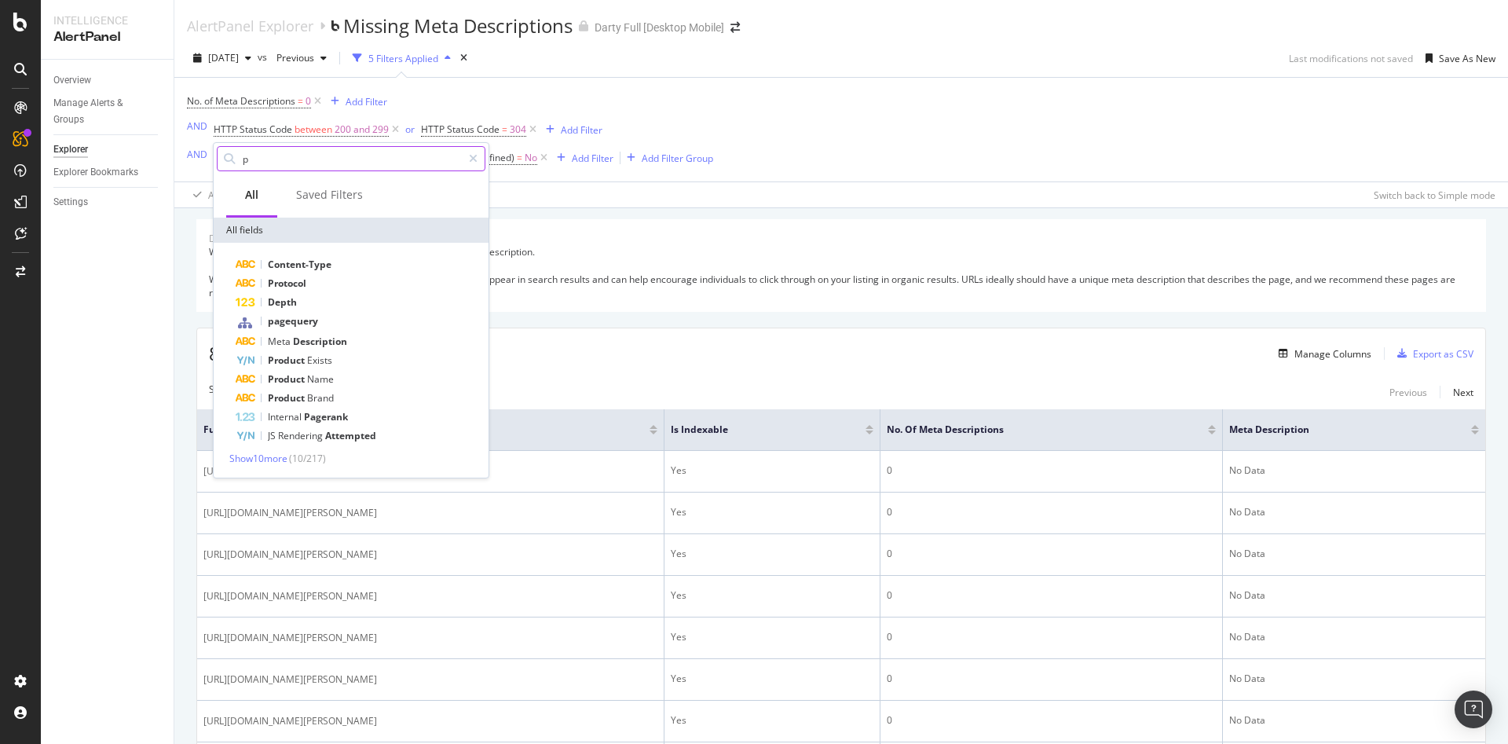
type input "p+"
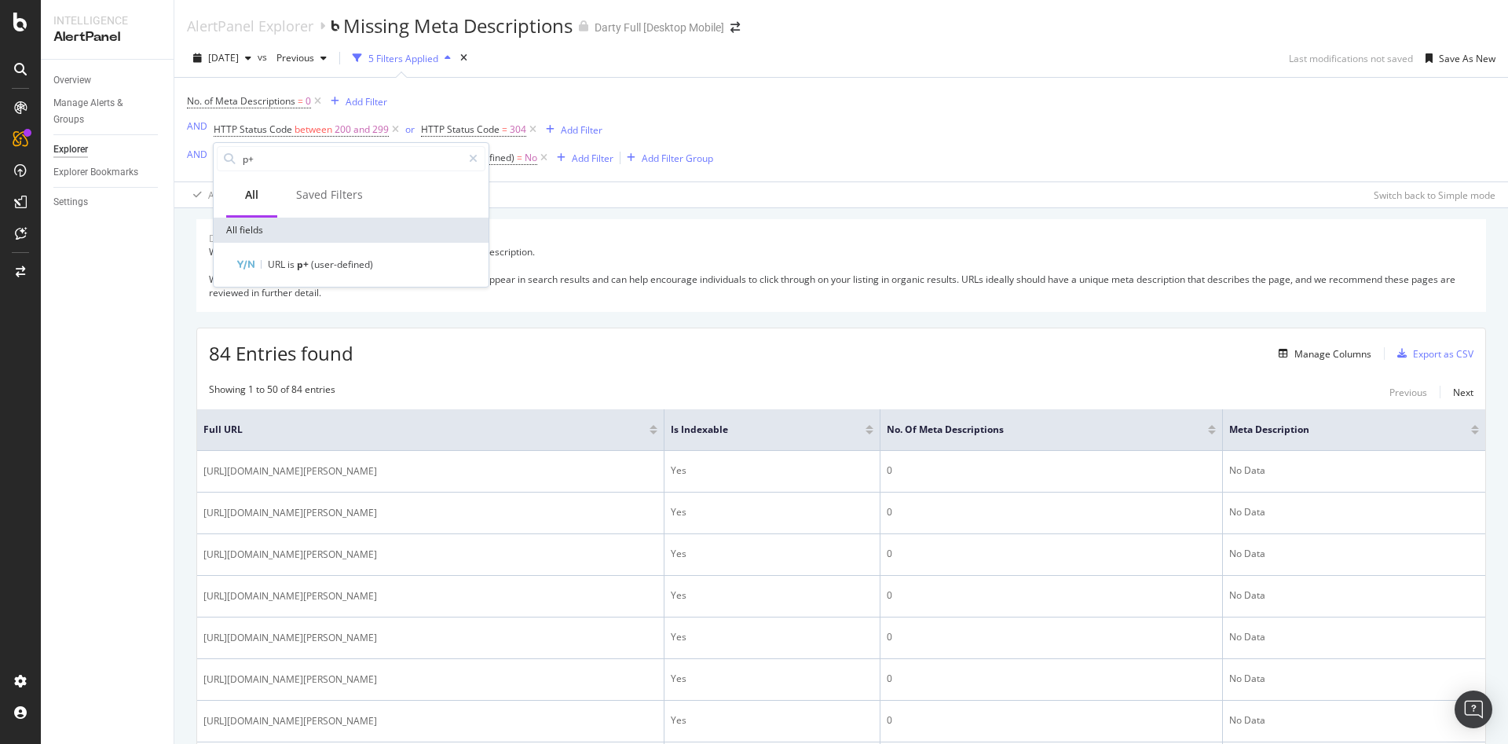
click at [553, 232] on div "Description: We have detected an increase in URLs that are missing a meta descr…" at bounding box center [841, 265] width 1290 height 93
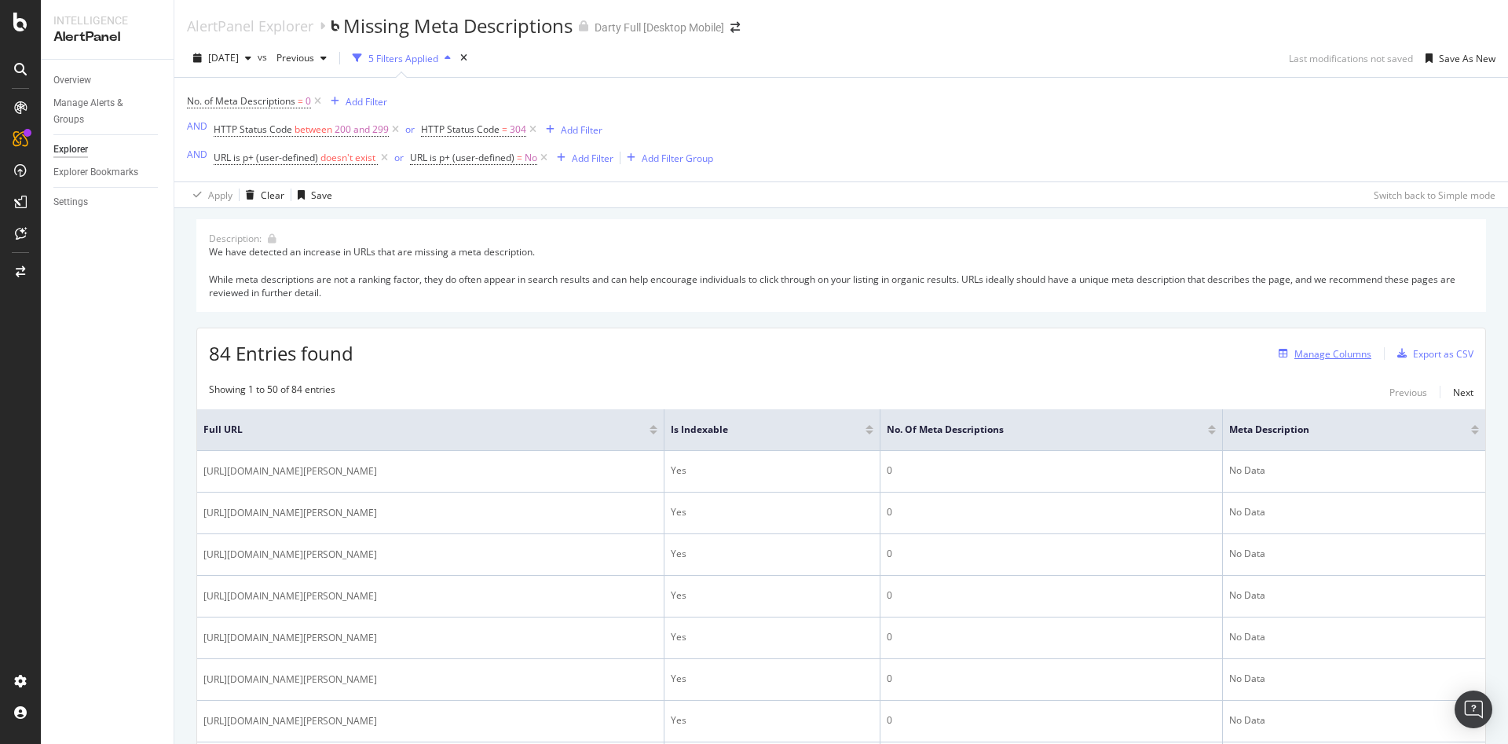
click at [1318, 358] on div "Manage Columns" at bounding box center [1333, 353] width 77 height 13
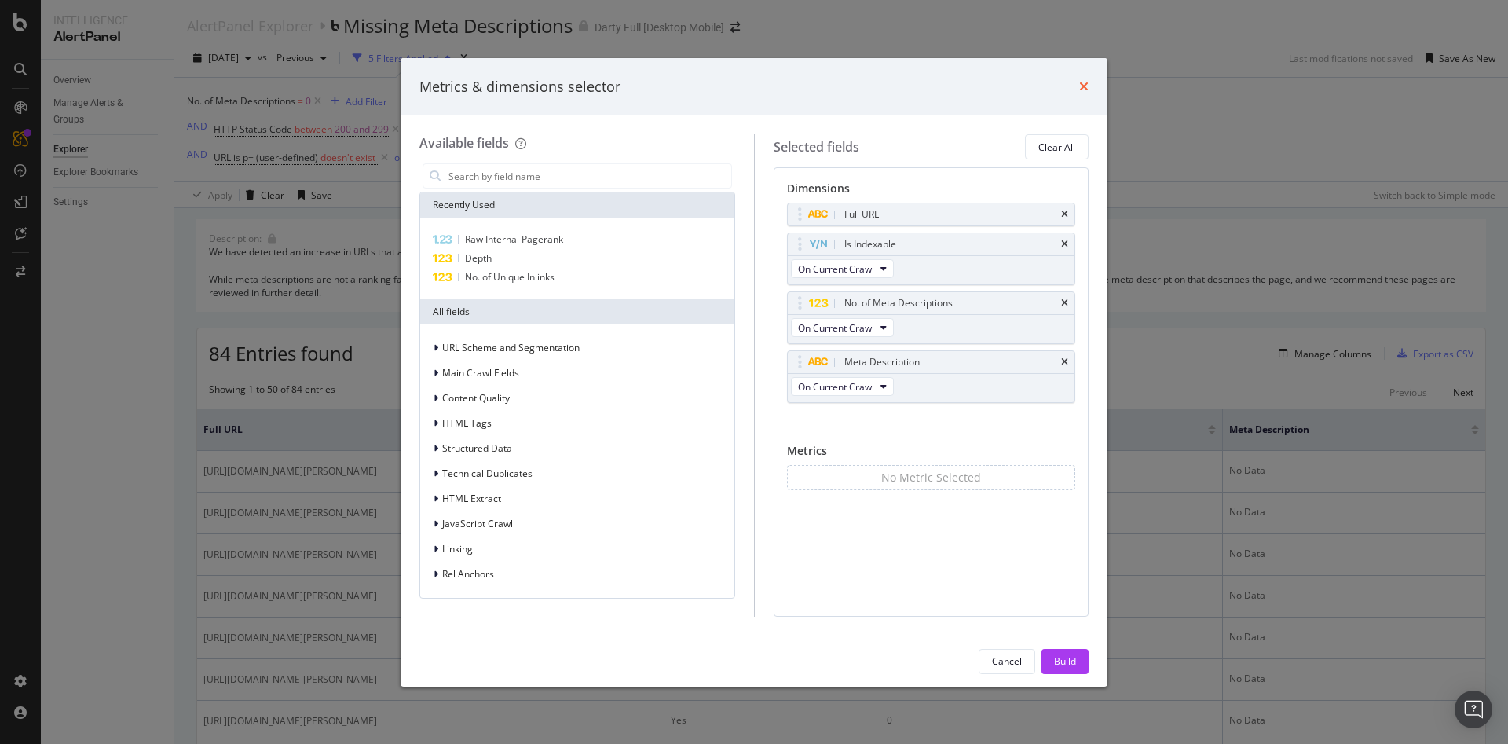
click at [1086, 88] on icon "times" at bounding box center [1083, 86] width 9 height 13
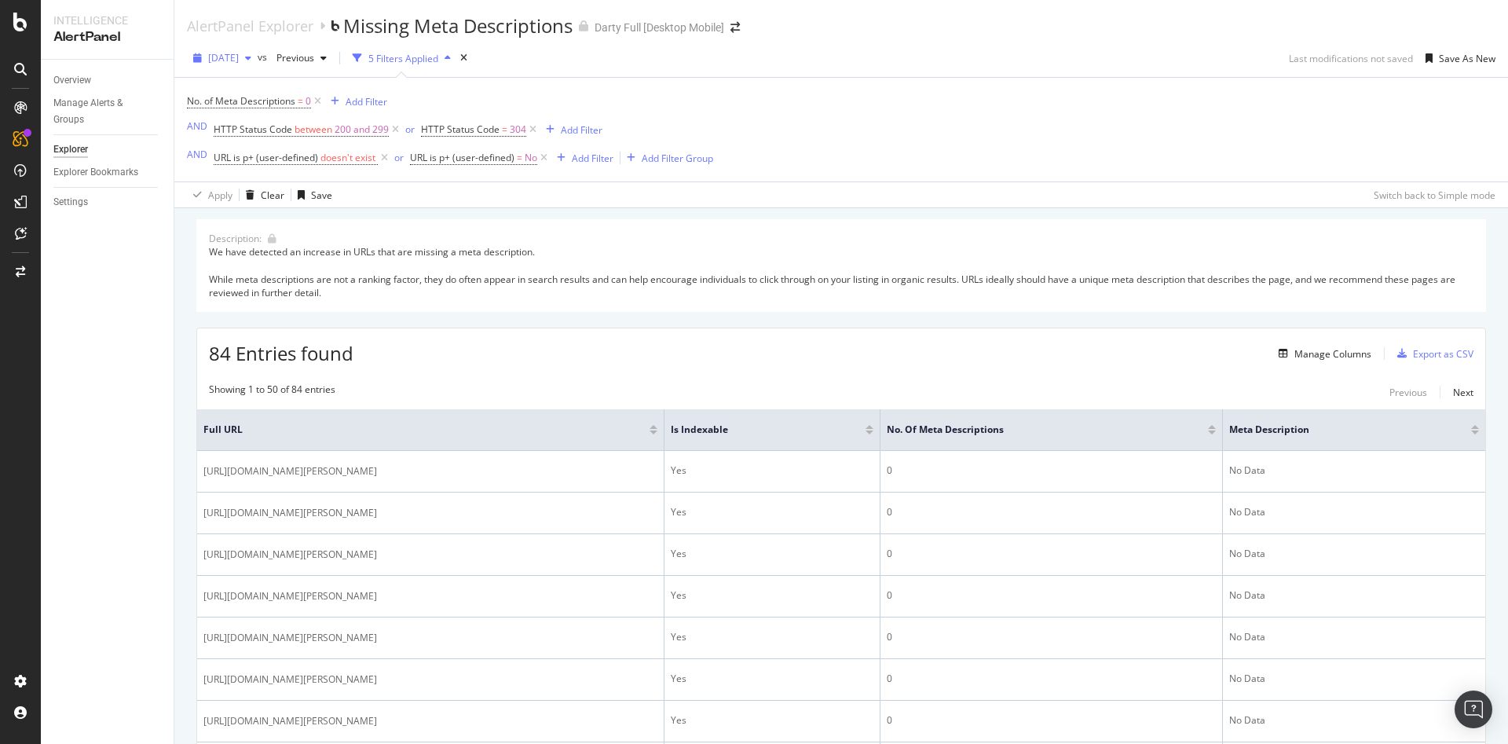
click at [251, 57] on icon "button" at bounding box center [248, 57] width 6 height 9
click at [279, 108] on div "2025 Aug. 30th" at bounding box center [253, 105] width 87 height 14
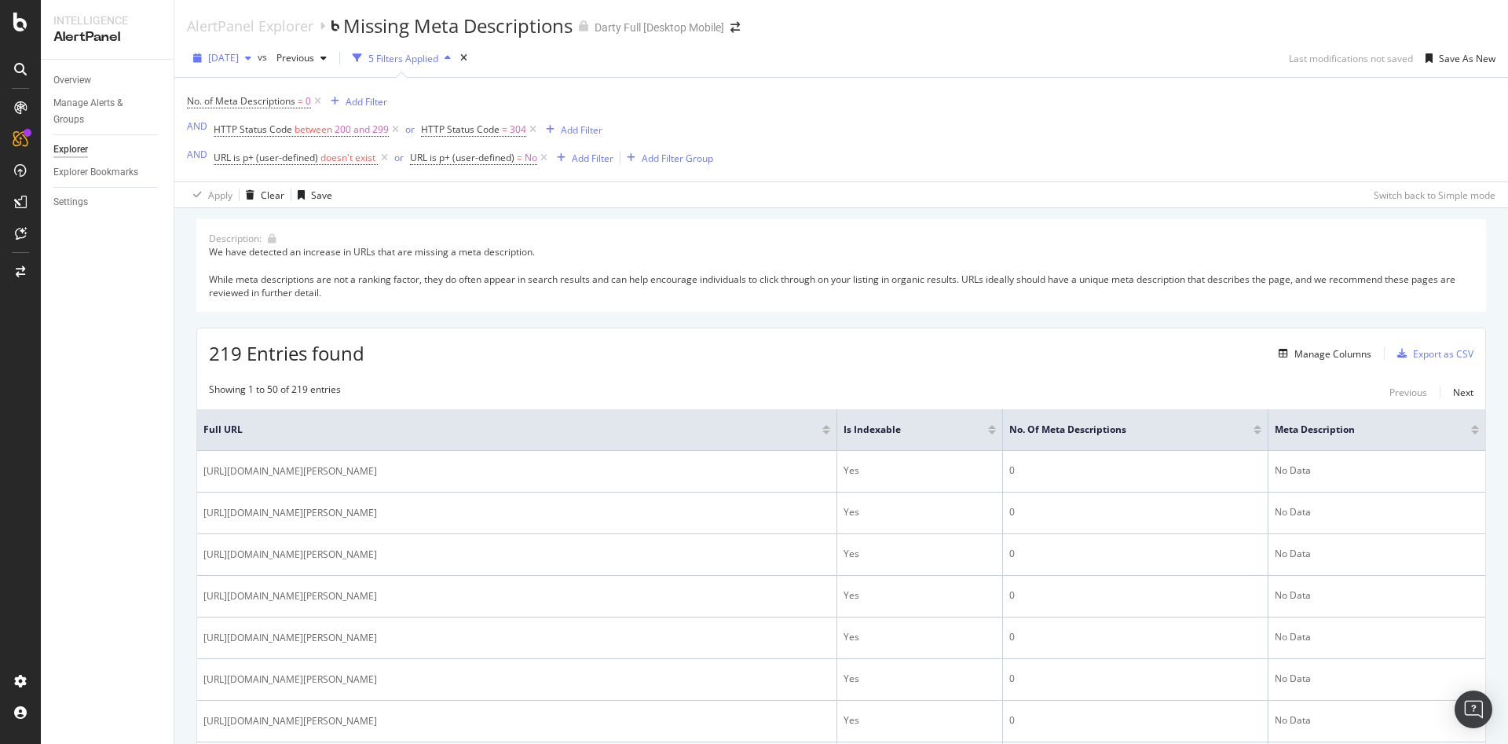
click at [239, 56] on span "2025 Aug. 30th" at bounding box center [223, 57] width 31 height 13
click at [278, 193] on div "2025 Sep. 3rd" at bounding box center [253, 199] width 87 height 14
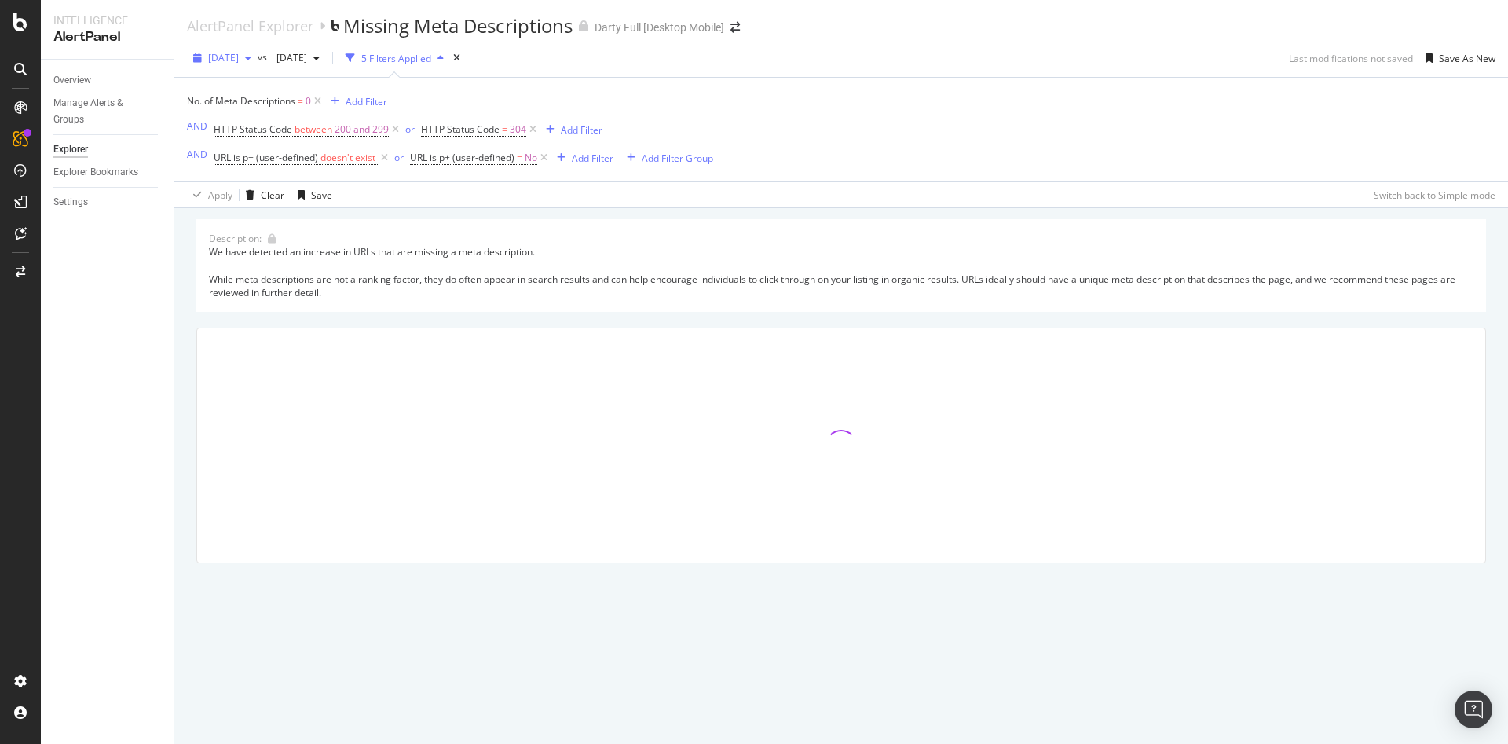
click at [239, 62] on span "2025 Sep. 3rd" at bounding box center [223, 57] width 31 height 13
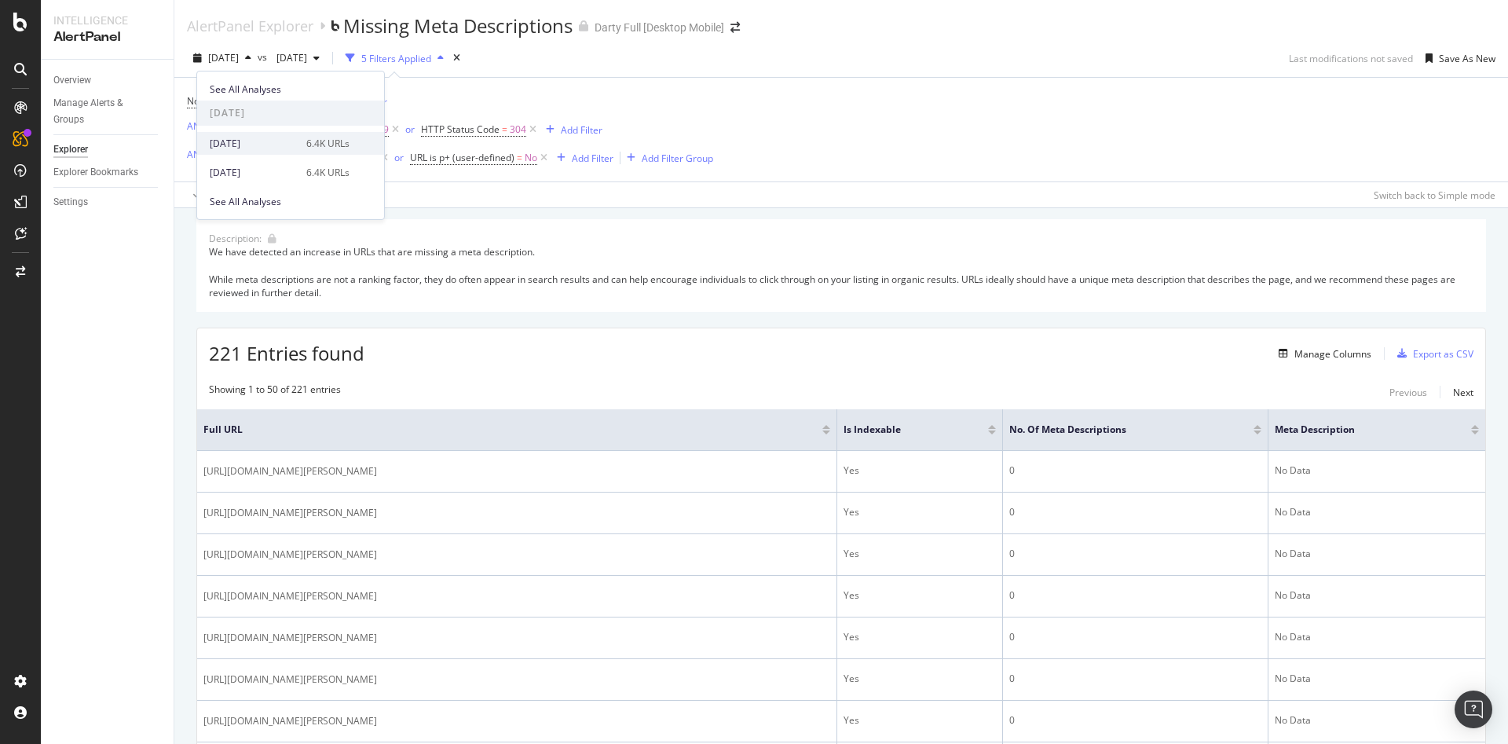
scroll to position [1521, 0]
click at [299, 192] on div "2025 Jul. 31st 6.4K URLs" at bounding box center [280, 188] width 140 height 14
click at [239, 62] on span "2025 Jul. 31st" at bounding box center [223, 57] width 31 height 13
click at [259, 200] on span "See All Analyses" at bounding box center [245, 202] width 71 height 14
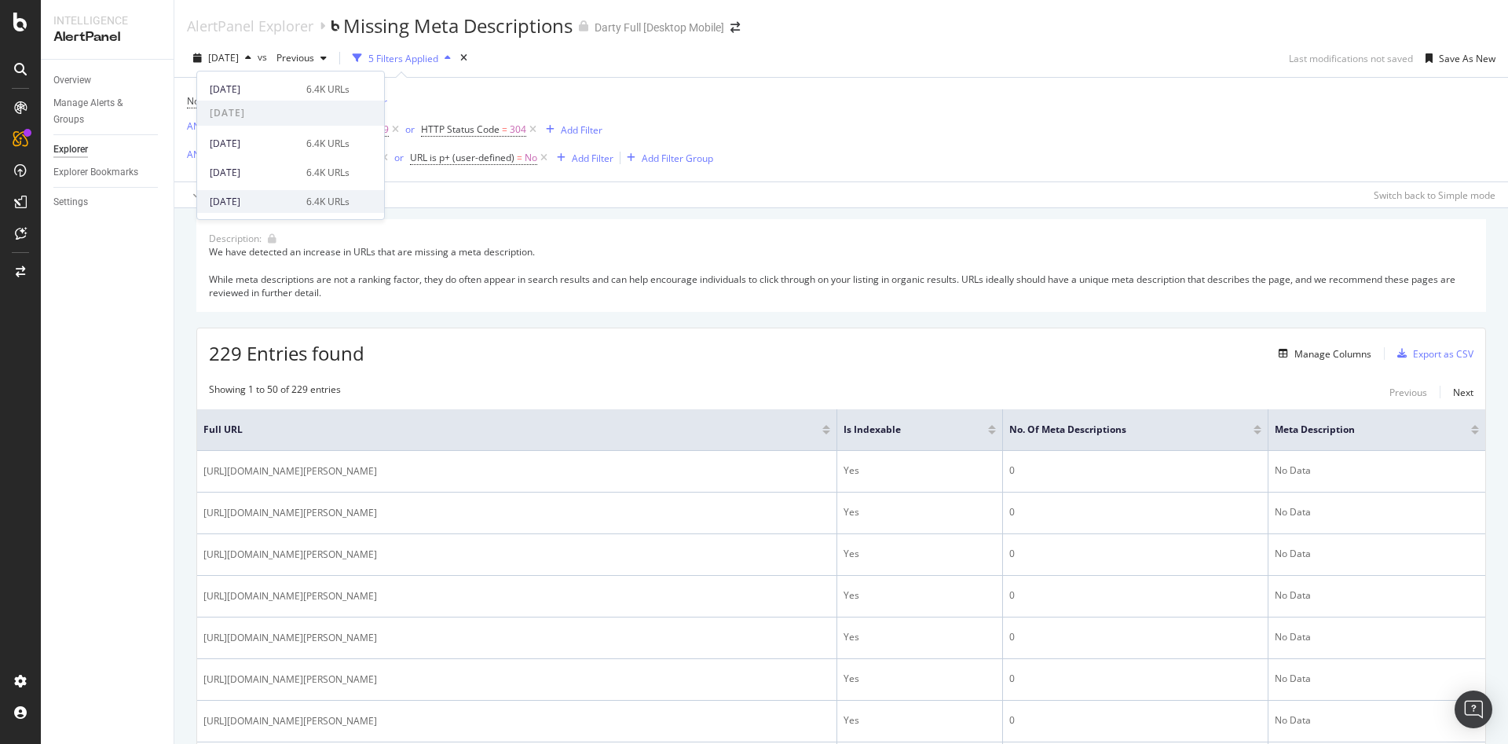
scroll to position [2840, 0]
click at [262, 202] on div "2025 Jun. 14th" at bounding box center [253, 202] width 87 height 14
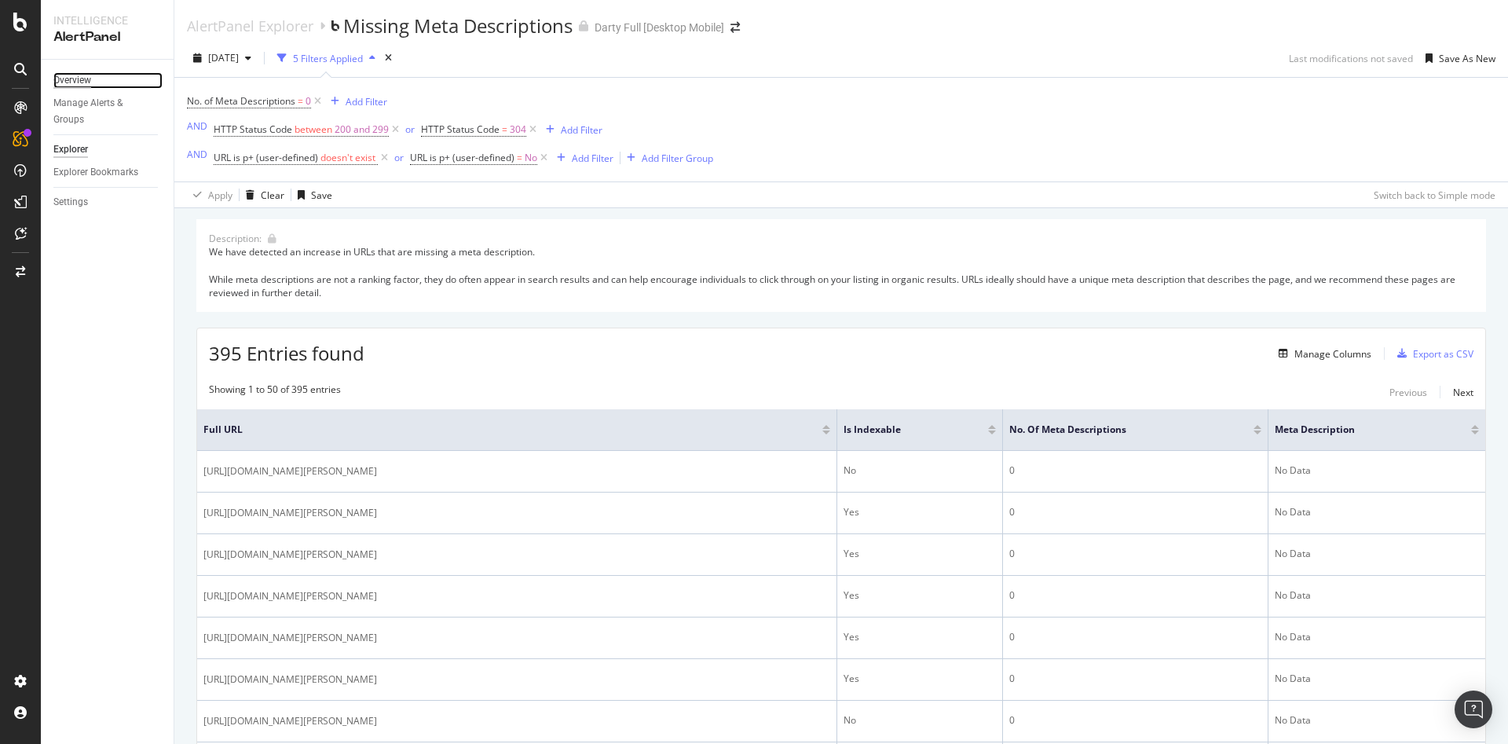
click at [73, 84] on div "Overview" at bounding box center [72, 80] width 38 height 16
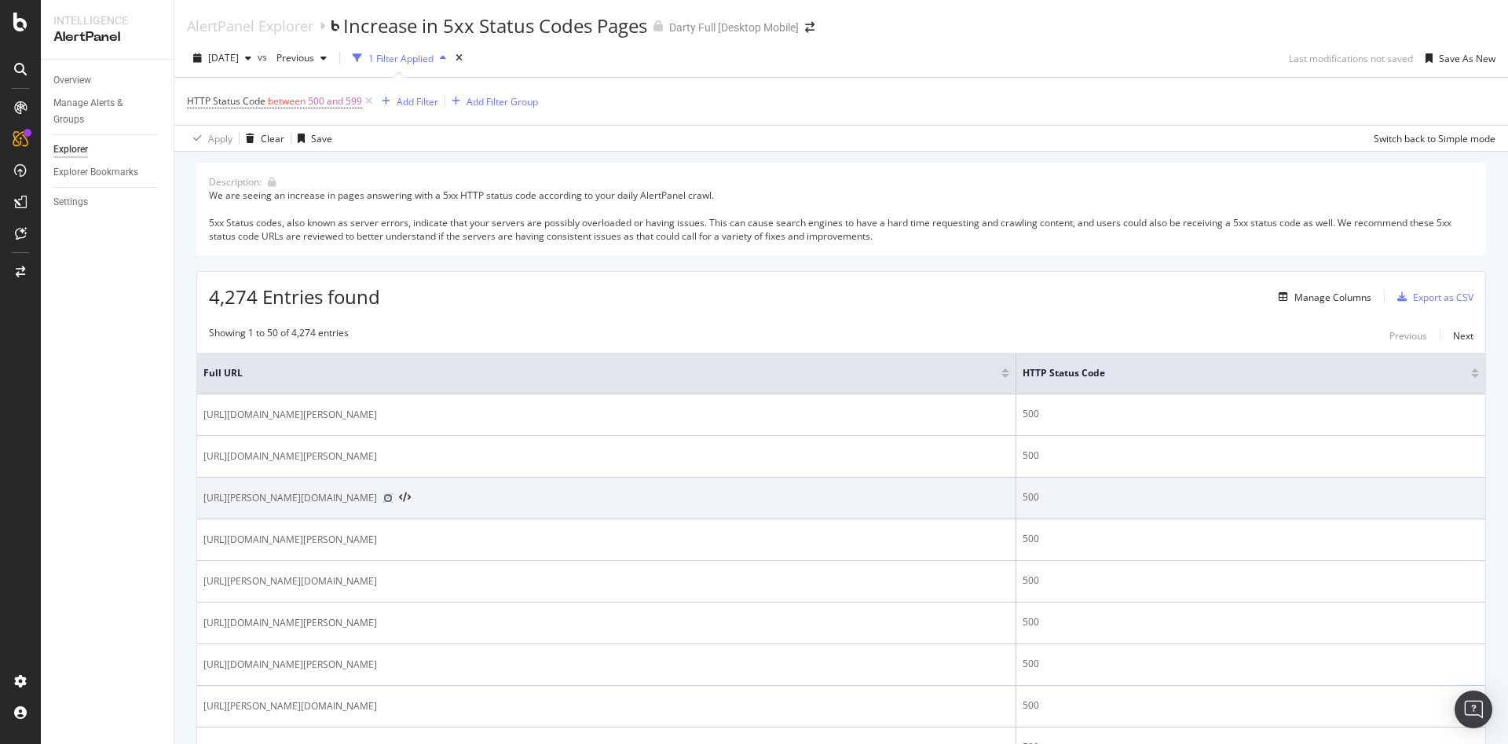
click at [393, 500] on icon at bounding box center [387, 497] width 9 height 9
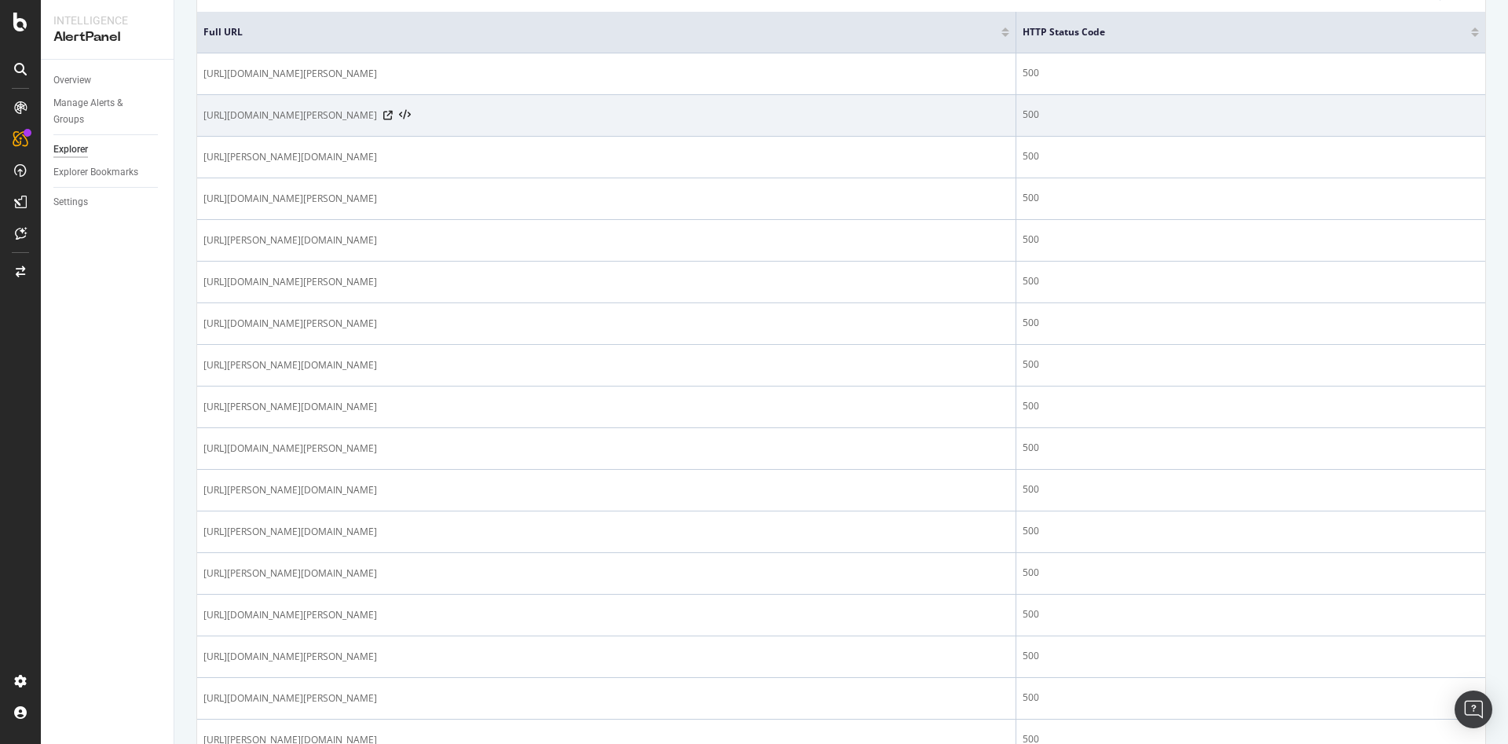
scroll to position [393, 0]
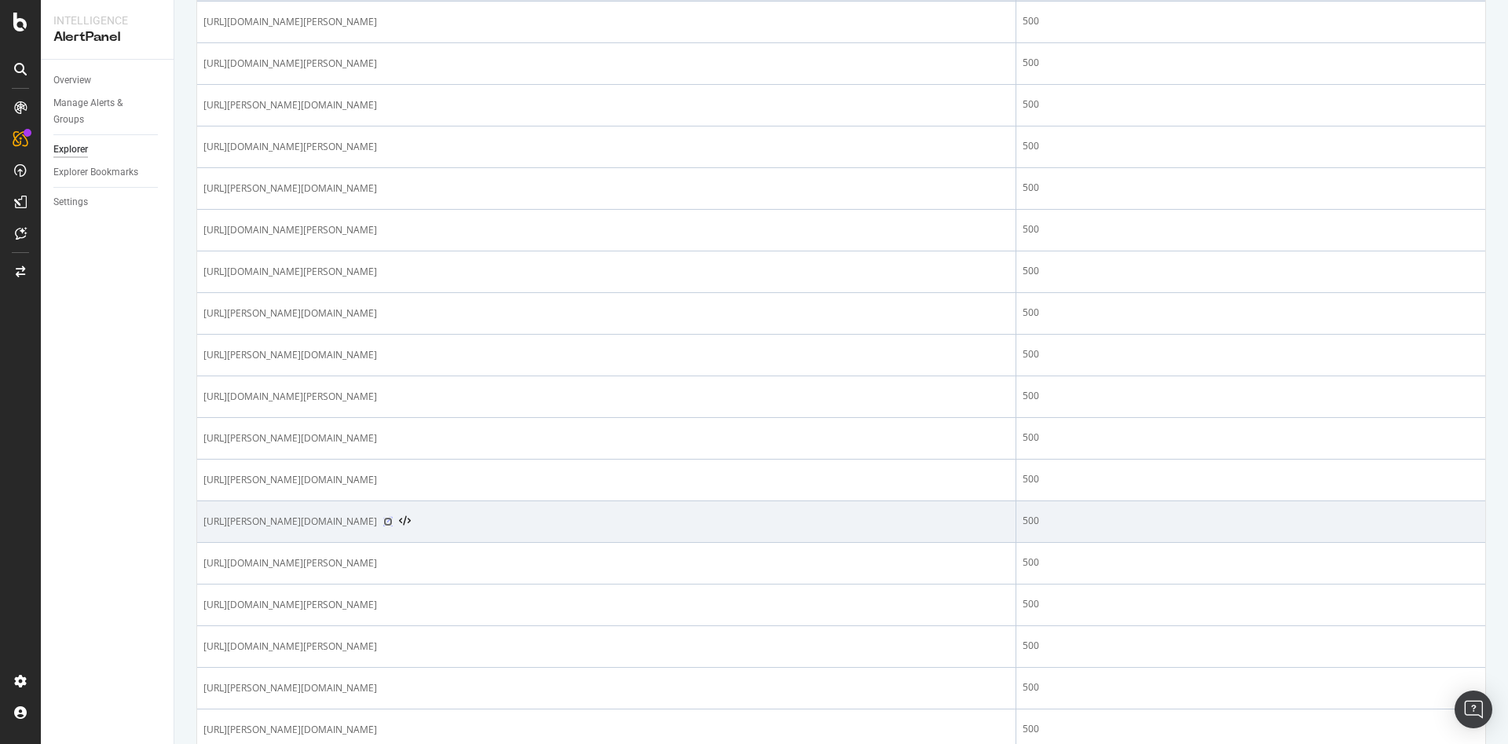
click at [393, 523] on icon at bounding box center [387, 521] width 9 height 9
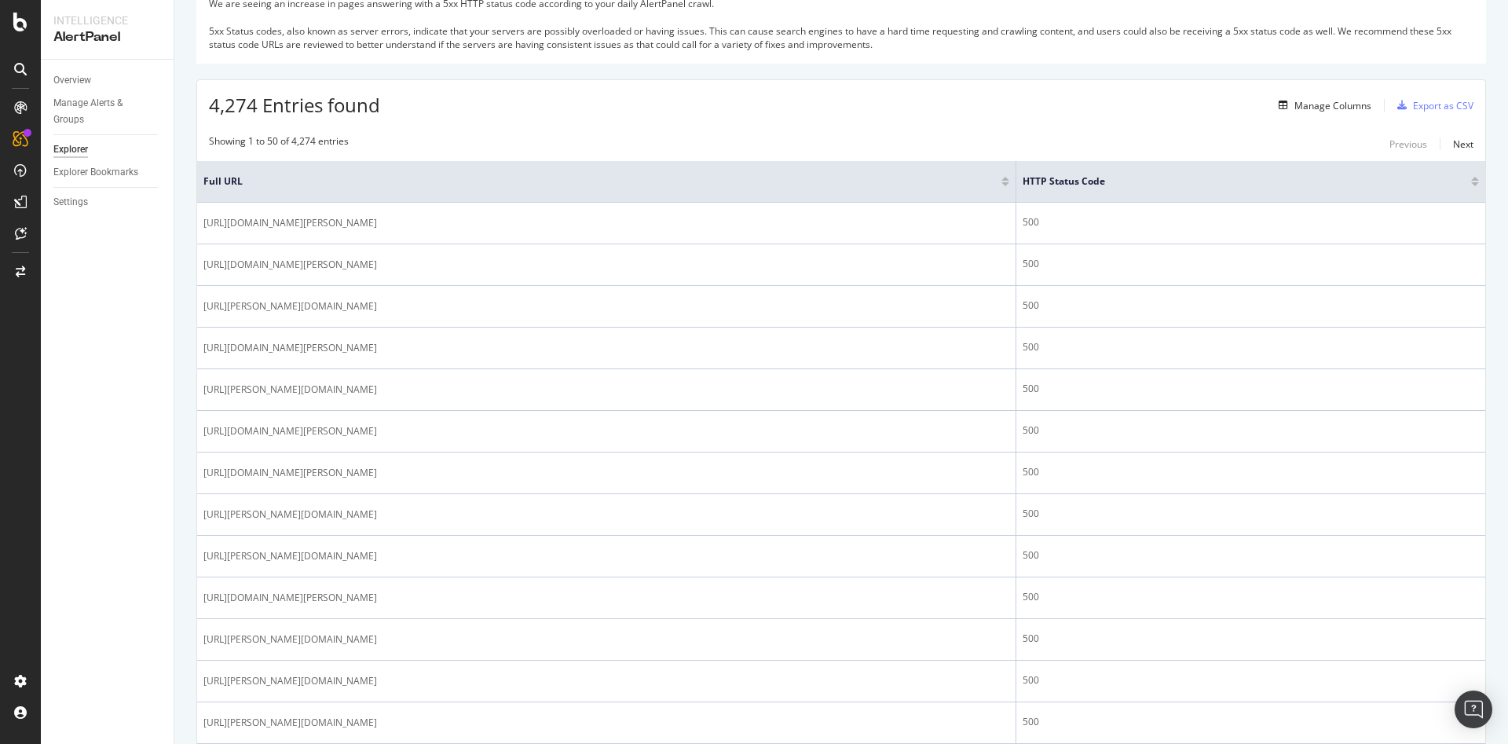
scroll to position [0, 0]
